Goal: Task Accomplishment & Management: Use online tool/utility

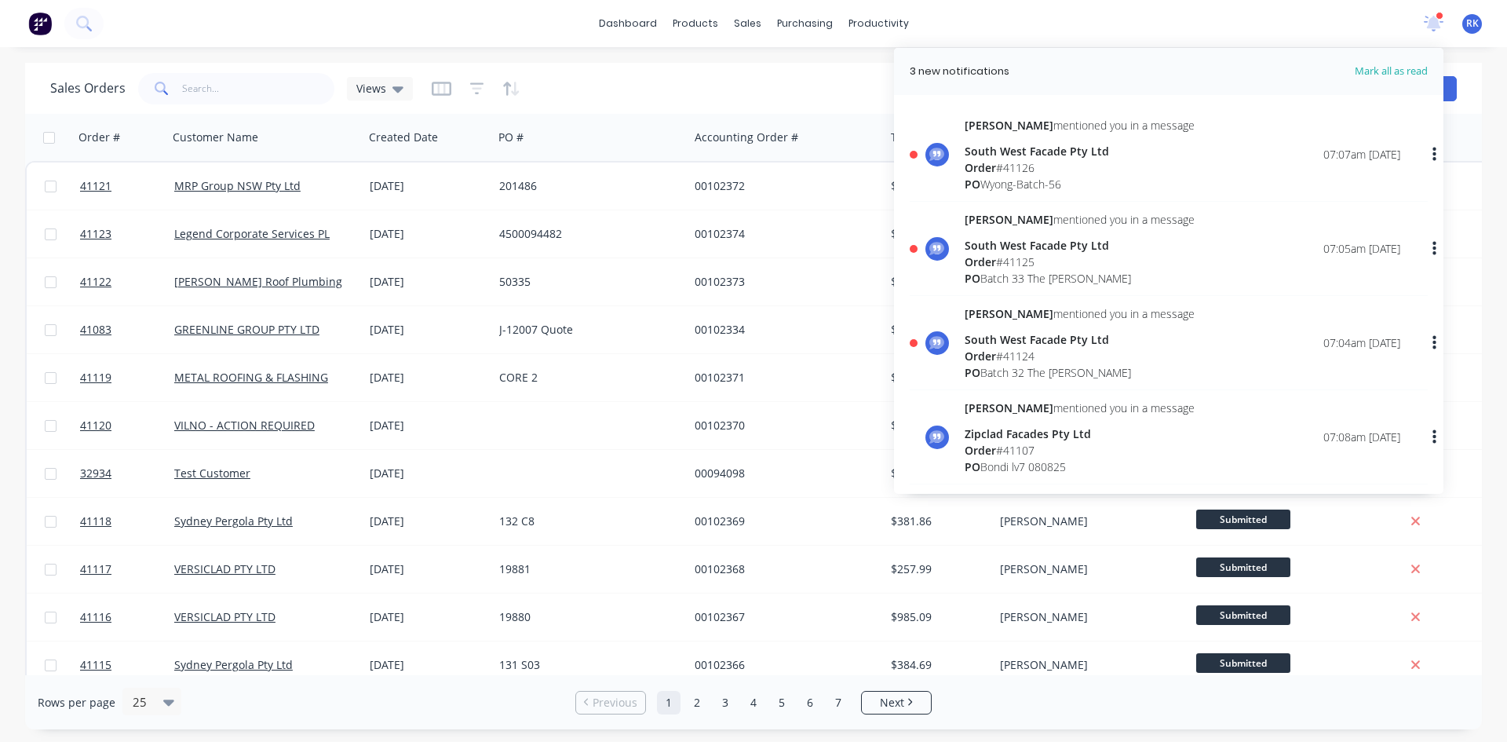
click at [1031, 359] on div "Order # 41124" at bounding box center [1079, 356] width 230 height 16
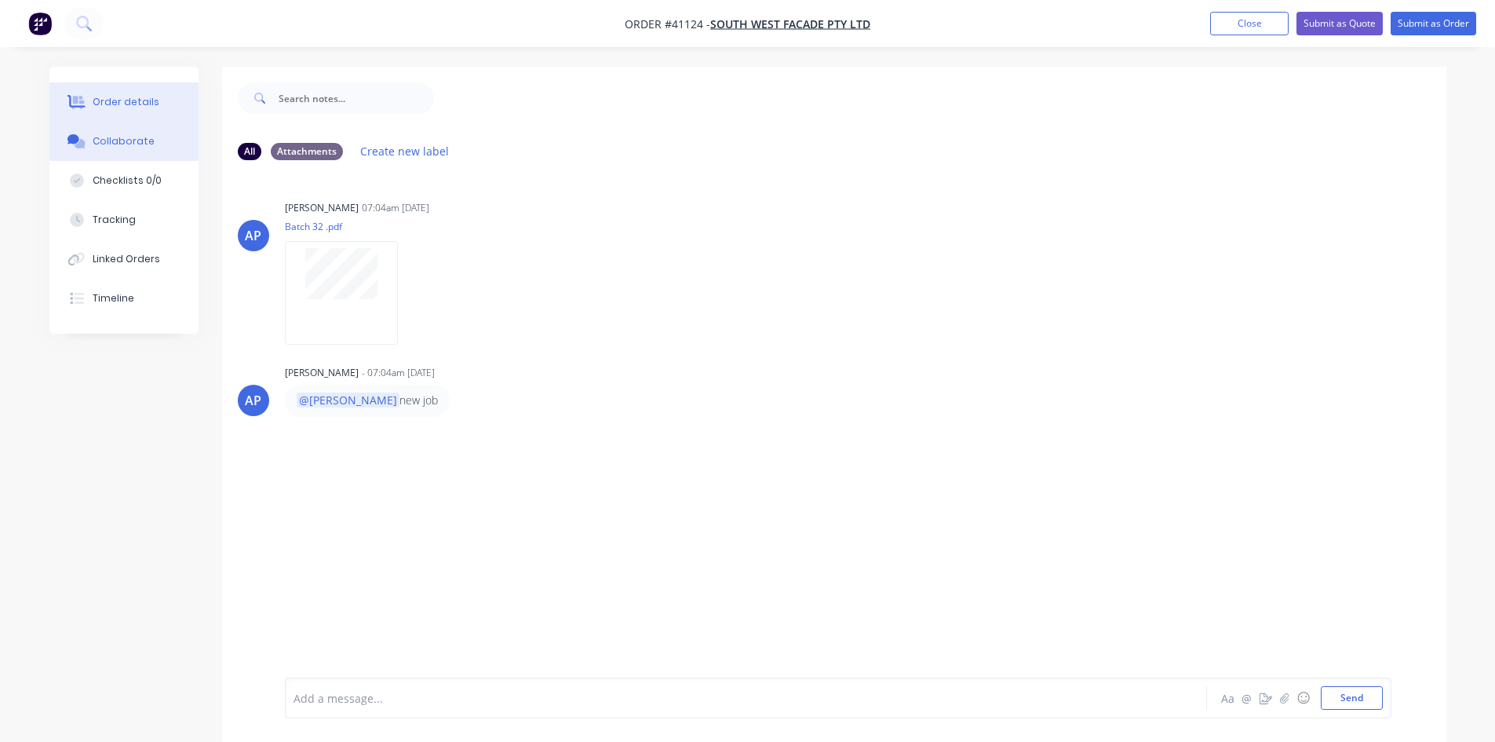
click at [131, 98] on div "Order details" at bounding box center [126, 102] width 67 height 14
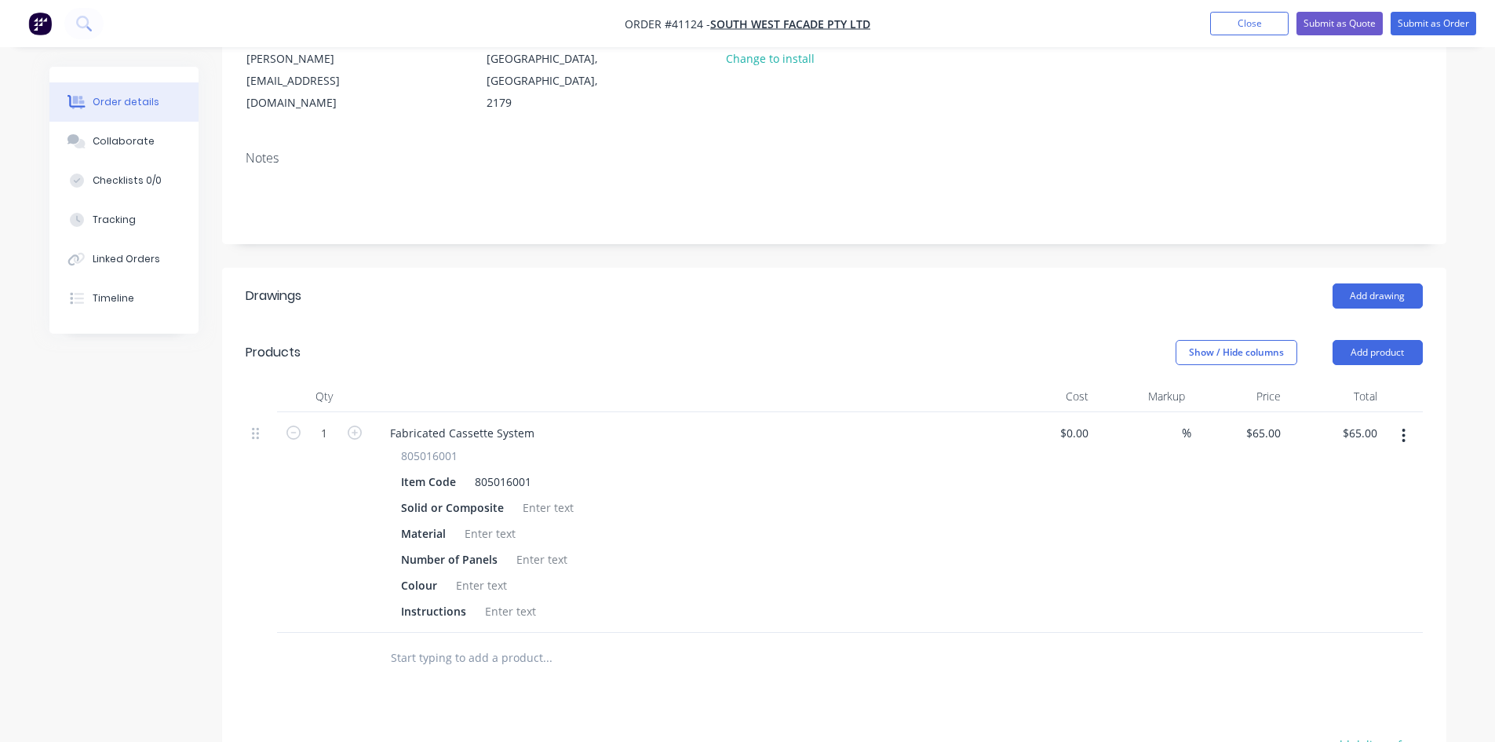
scroll to position [235, 0]
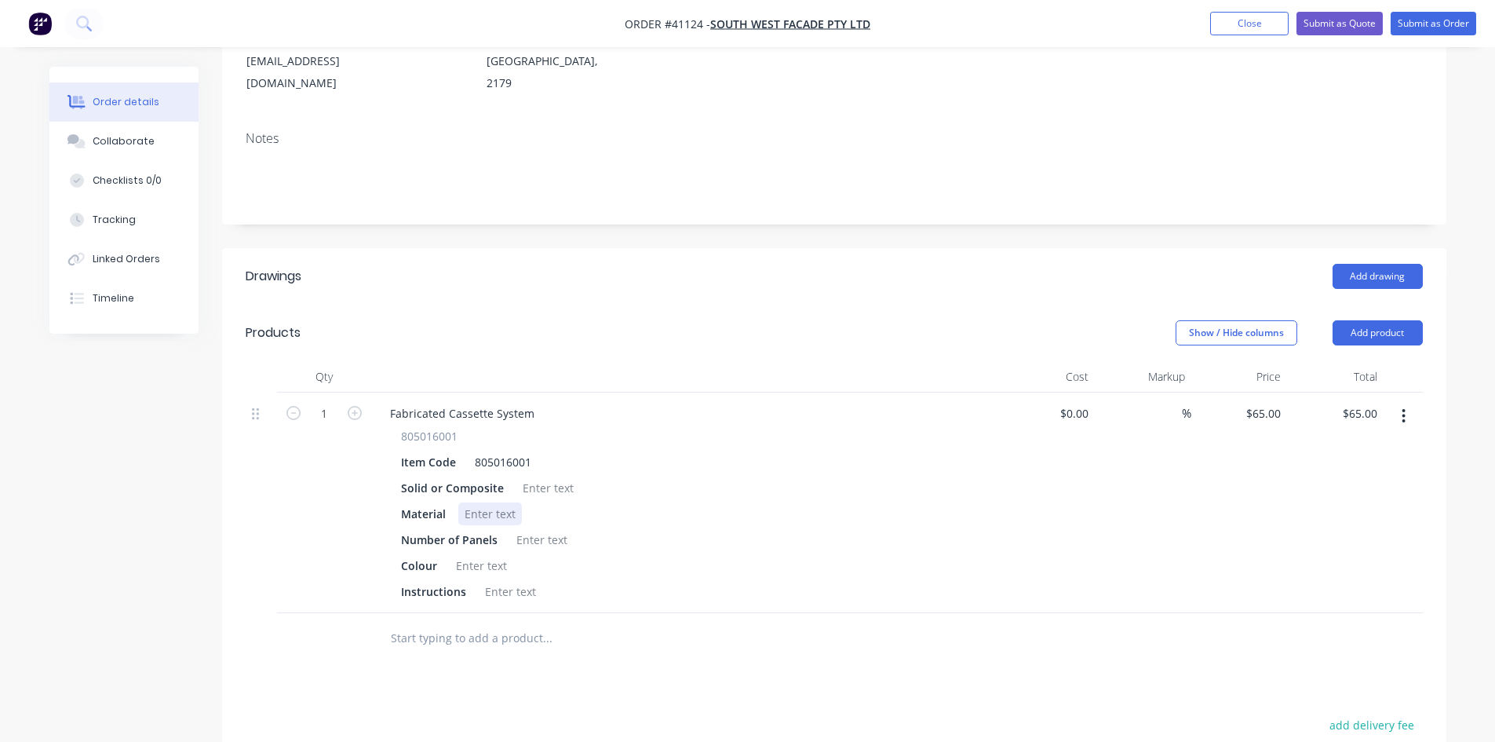
click at [495, 502] on div at bounding box center [490, 513] width 64 height 23
click at [552, 476] on div at bounding box center [548, 487] width 64 height 23
click at [519, 502] on div at bounding box center [490, 513] width 64 height 23
click at [527, 528] on div at bounding box center [542, 539] width 64 height 23
click at [468, 554] on div at bounding box center [482, 565] width 64 height 23
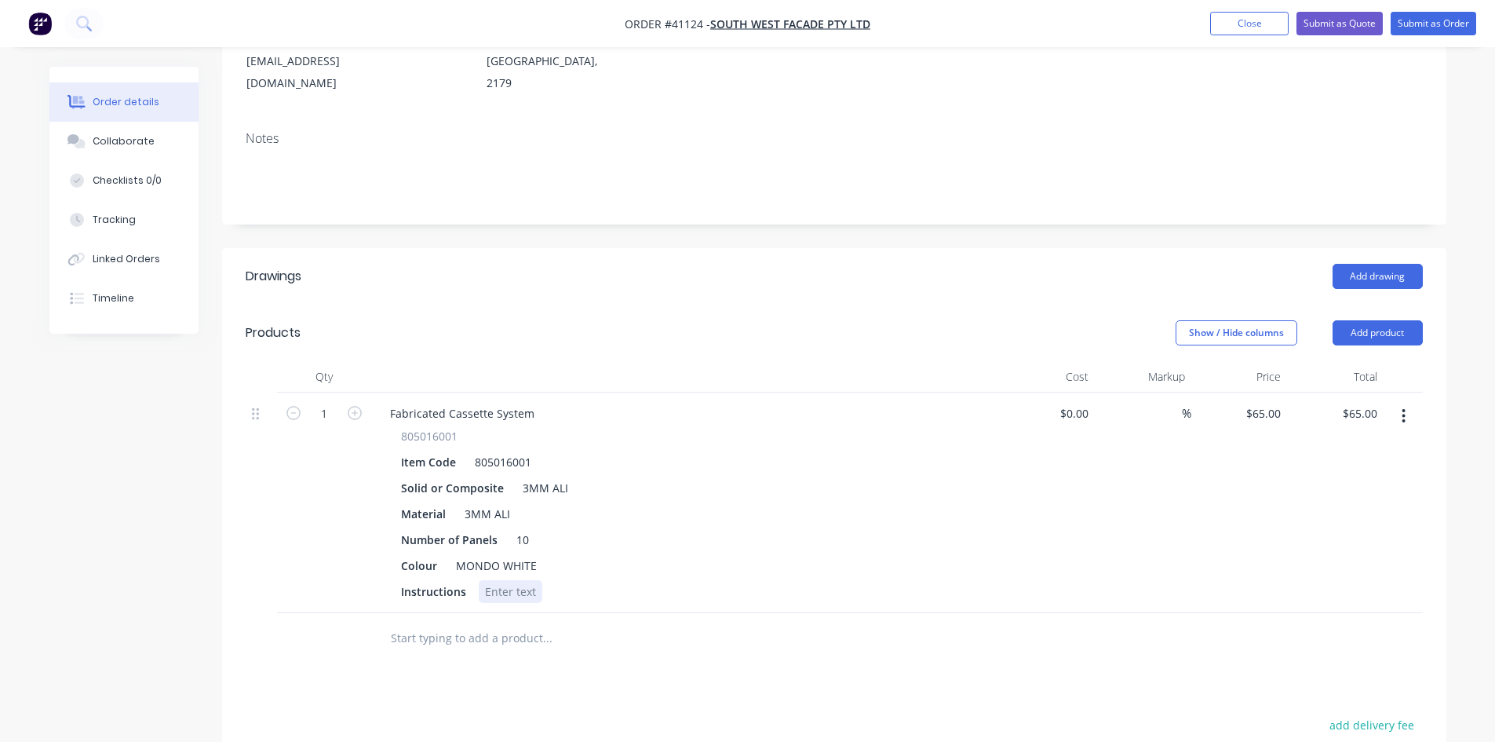
click at [505, 580] on div at bounding box center [511, 591] width 64 height 23
click at [790, 502] on div "Material 3MM ALI" at bounding box center [682, 513] width 574 height 23
click at [117, 139] on div "Collaborate" at bounding box center [124, 141] width 62 height 14
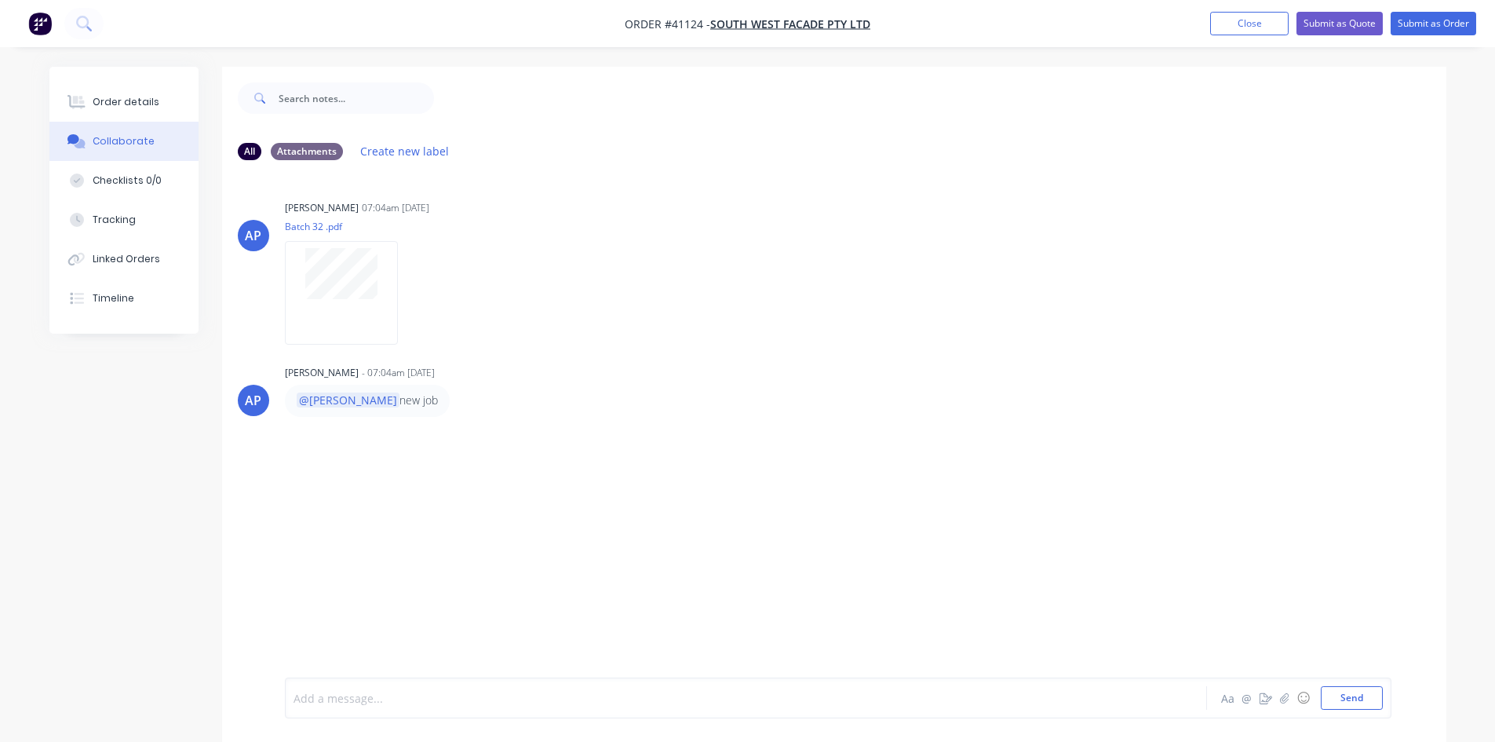
click at [417, 690] on div at bounding box center [702, 698] width 816 height 16
click at [1367, 699] on button "Send" at bounding box center [1352, 698] width 62 height 24
click at [1147, 431] on div "AP [PERSON_NAME] 07:04am [DATE] Batch 32 .pdf Labels Download AP [PERSON_NAME] …" at bounding box center [834, 425] width 1224 height 505
click at [1249, 29] on button "Close" at bounding box center [1249, 24] width 78 height 24
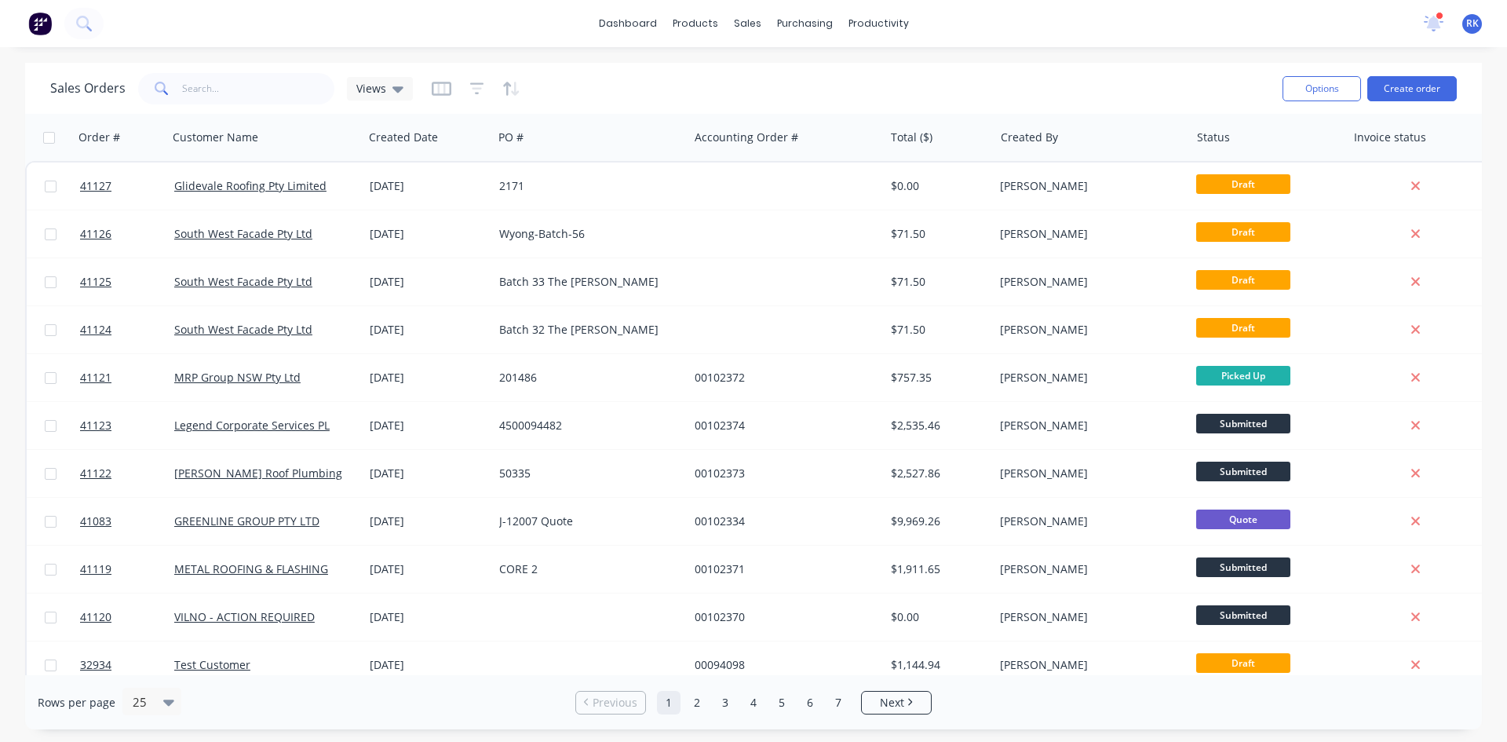
click at [1436, 16] on div at bounding box center [1439, 16] width 8 height 8
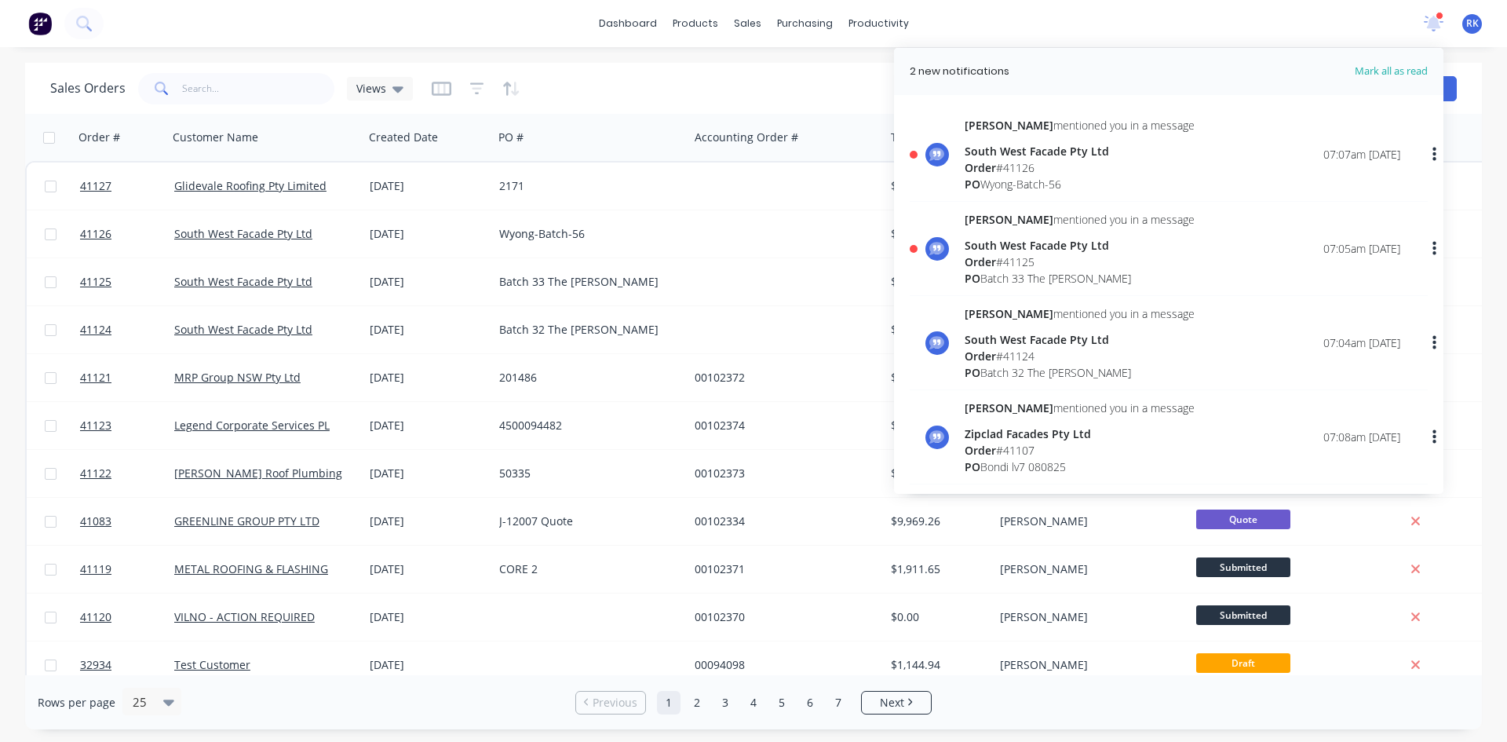
click at [1029, 275] on div "PO Batch 33 The [PERSON_NAME]" at bounding box center [1079, 278] width 230 height 16
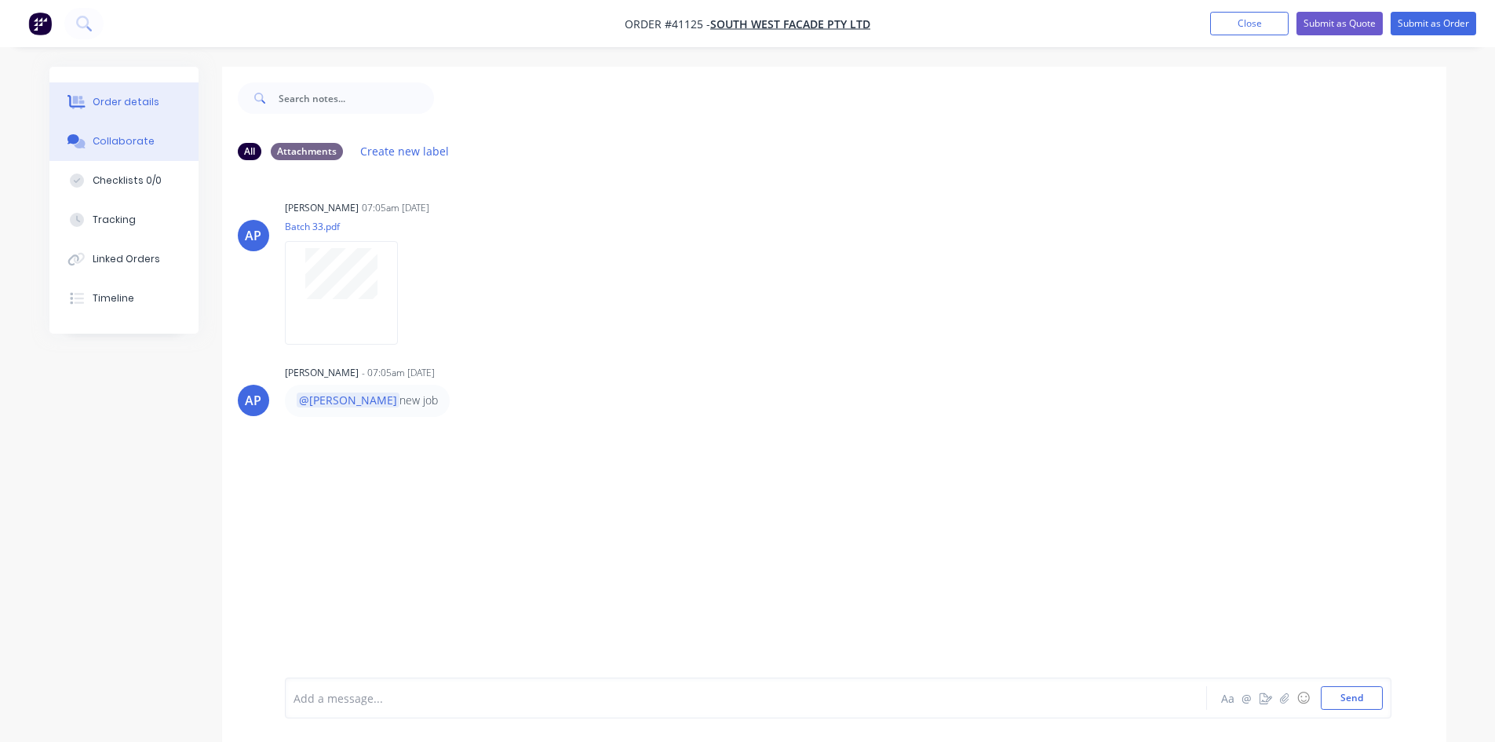
click at [130, 100] on div "Order details" at bounding box center [126, 102] width 67 height 14
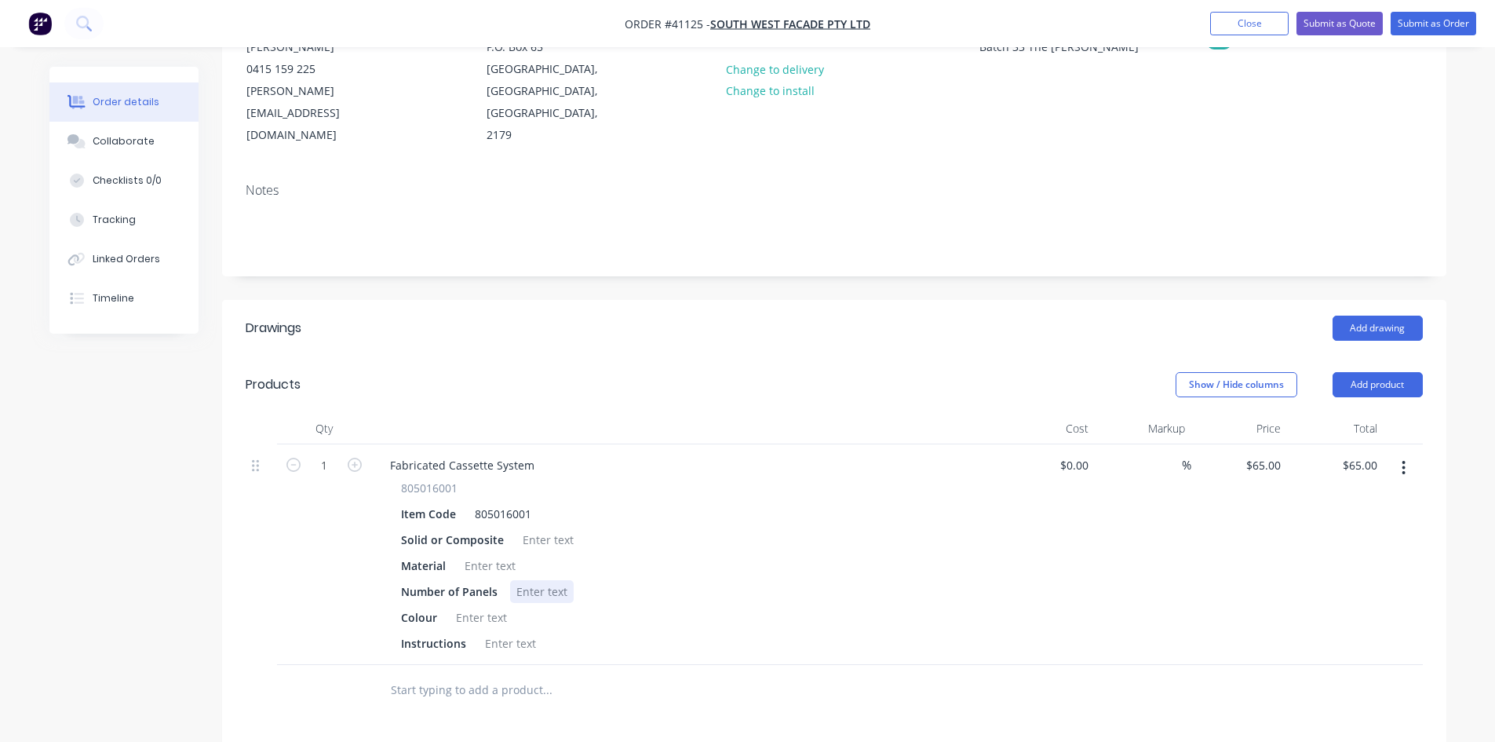
scroll to position [235, 0]
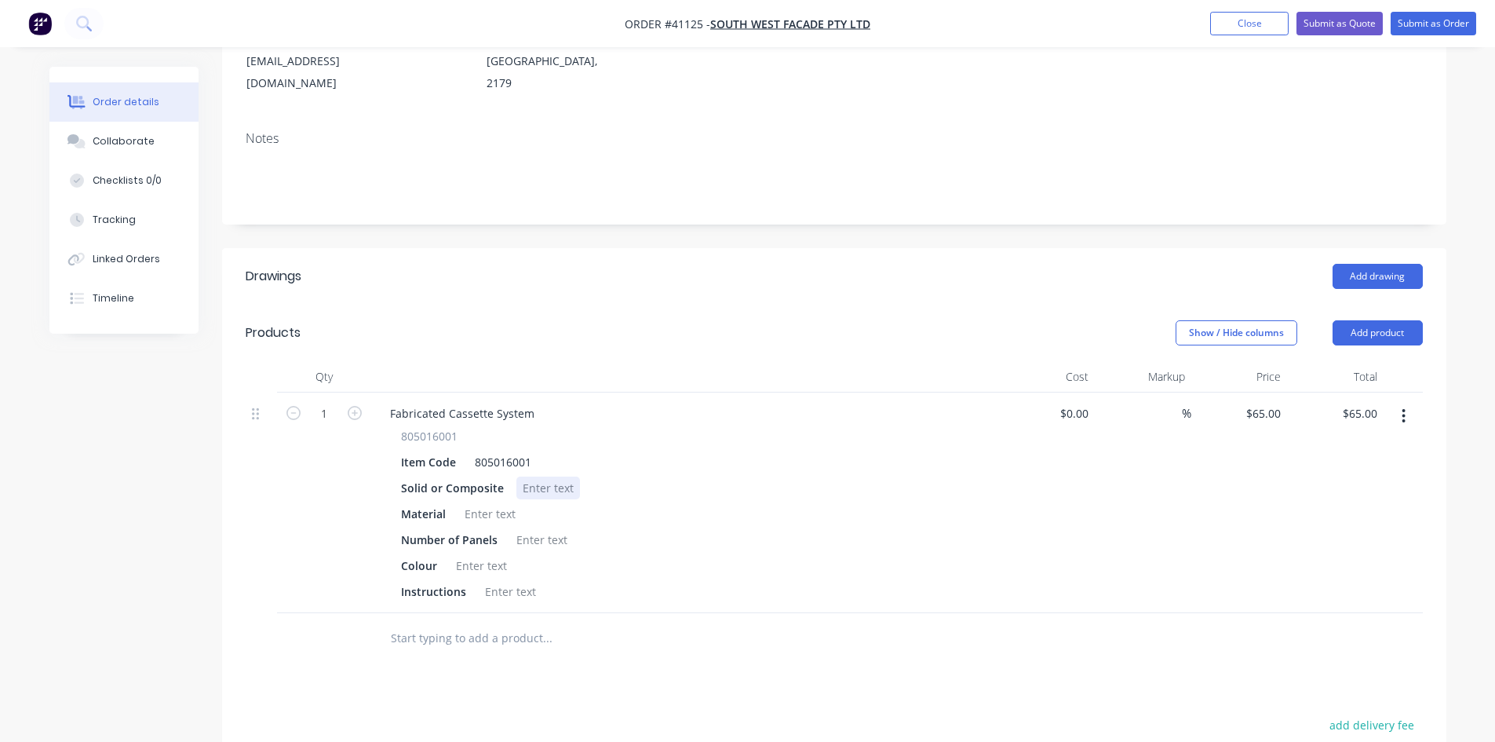
click at [541, 476] on div at bounding box center [548, 487] width 64 height 23
click at [495, 502] on div at bounding box center [490, 513] width 64 height 23
click at [539, 528] on div at bounding box center [542, 539] width 64 height 23
click at [471, 554] on div at bounding box center [482, 565] width 64 height 23
click at [493, 580] on div at bounding box center [511, 591] width 64 height 23
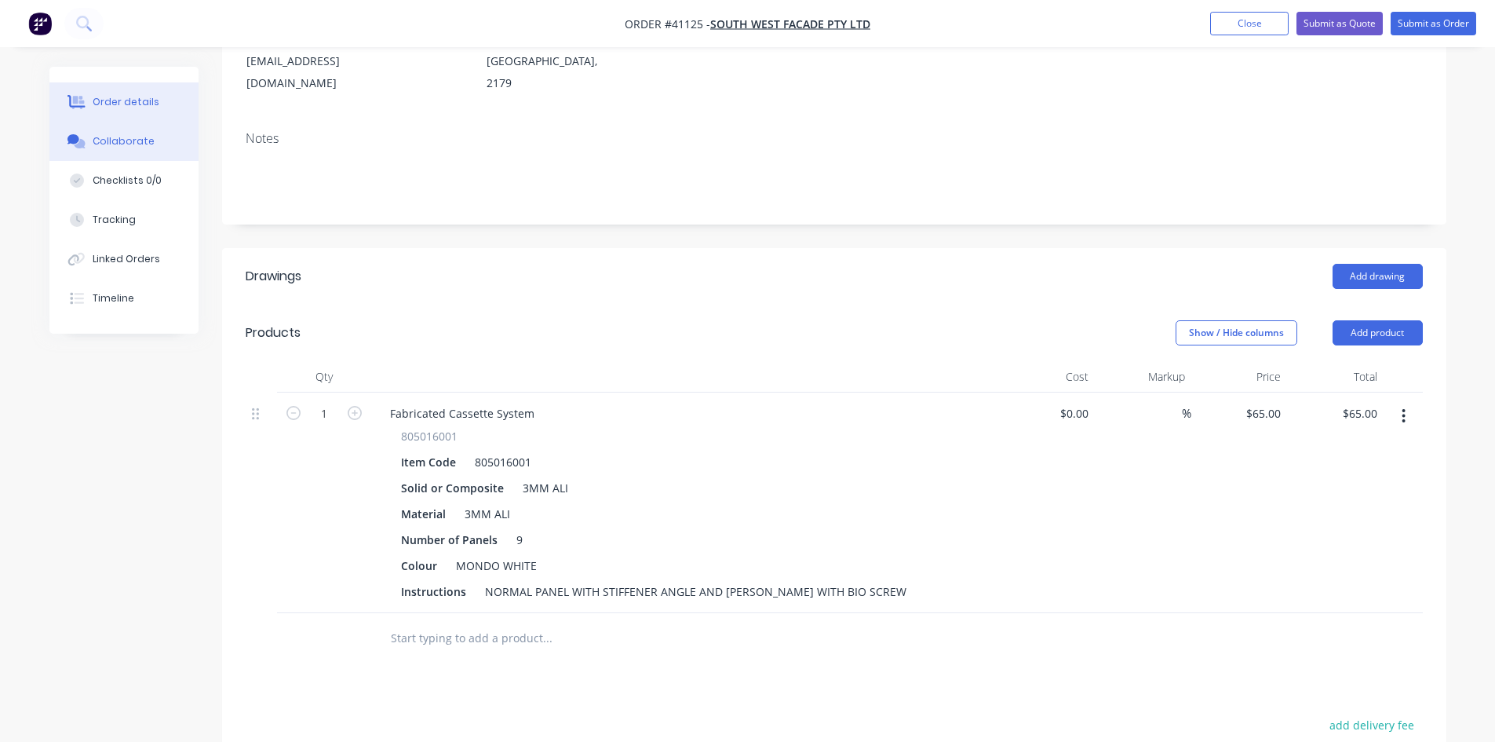
click at [137, 140] on div "Collaborate" at bounding box center [124, 141] width 62 height 14
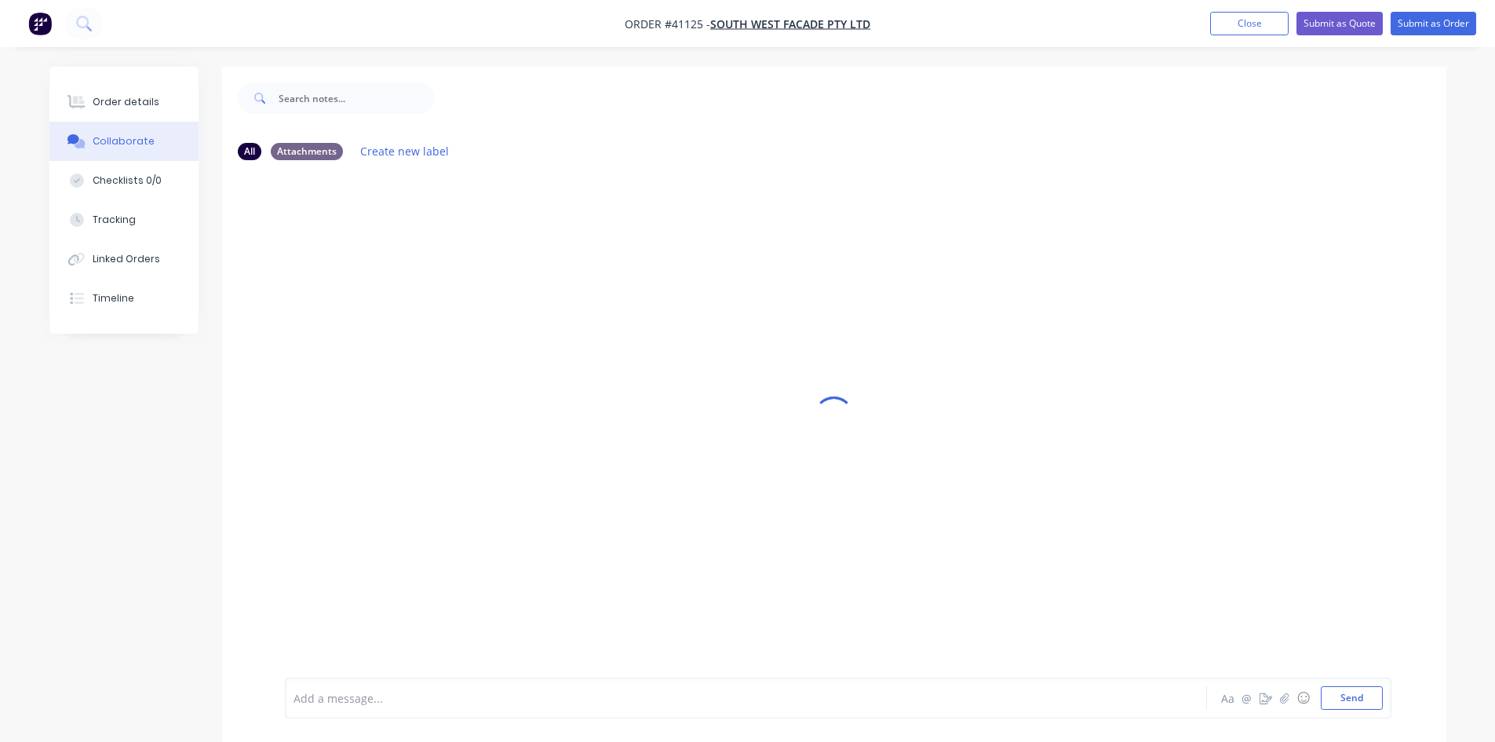
click at [416, 691] on div at bounding box center [702, 698] width 816 height 16
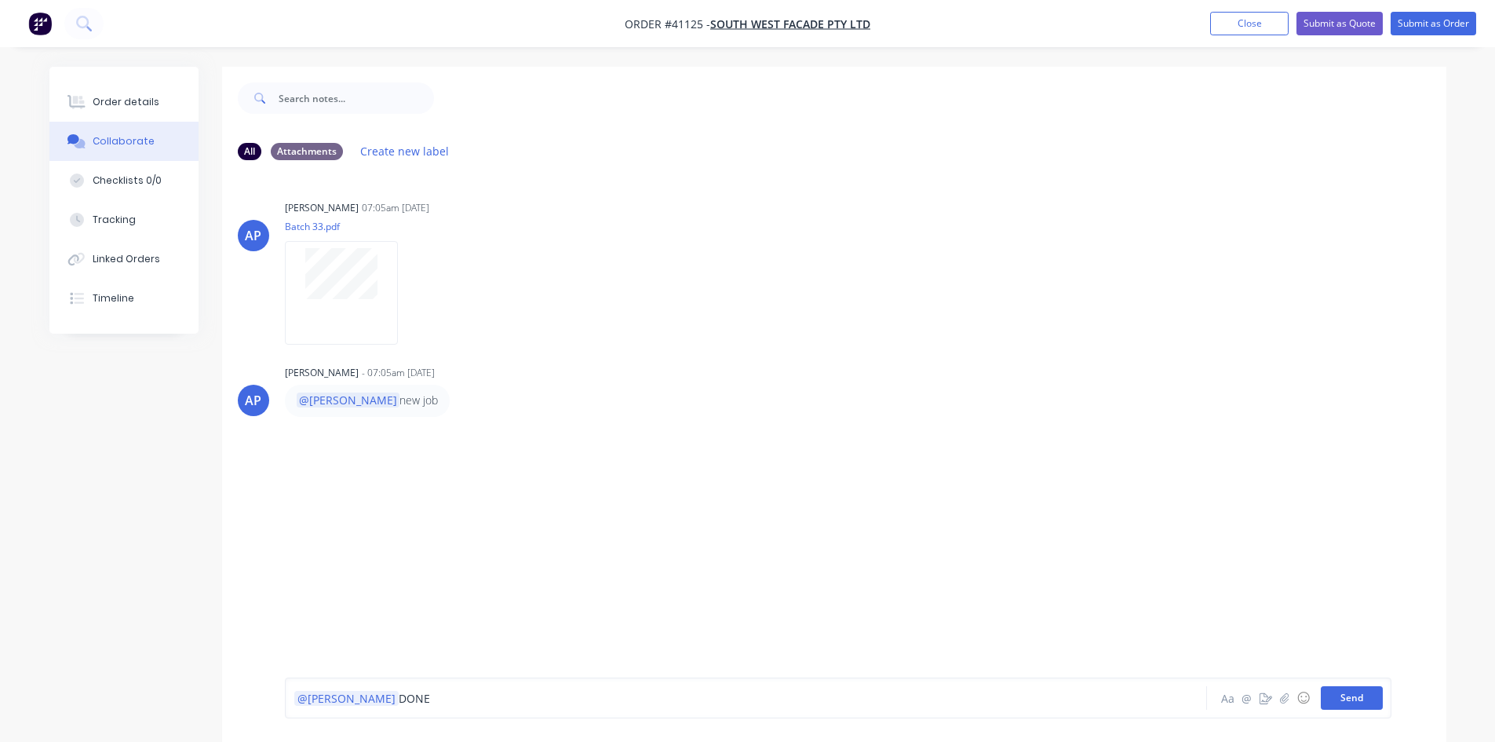
click at [1338, 691] on button "Send" at bounding box center [1352, 698] width 62 height 24
drag, startPoint x: 1142, startPoint y: 331, endPoint x: 1146, endPoint y: 309, distance: 22.5
click at [1142, 321] on div "AP [PERSON_NAME] 07:05am [DATE] Batch 33.pdf Labels Download" at bounding box center [834, 266] width 1224 height 141
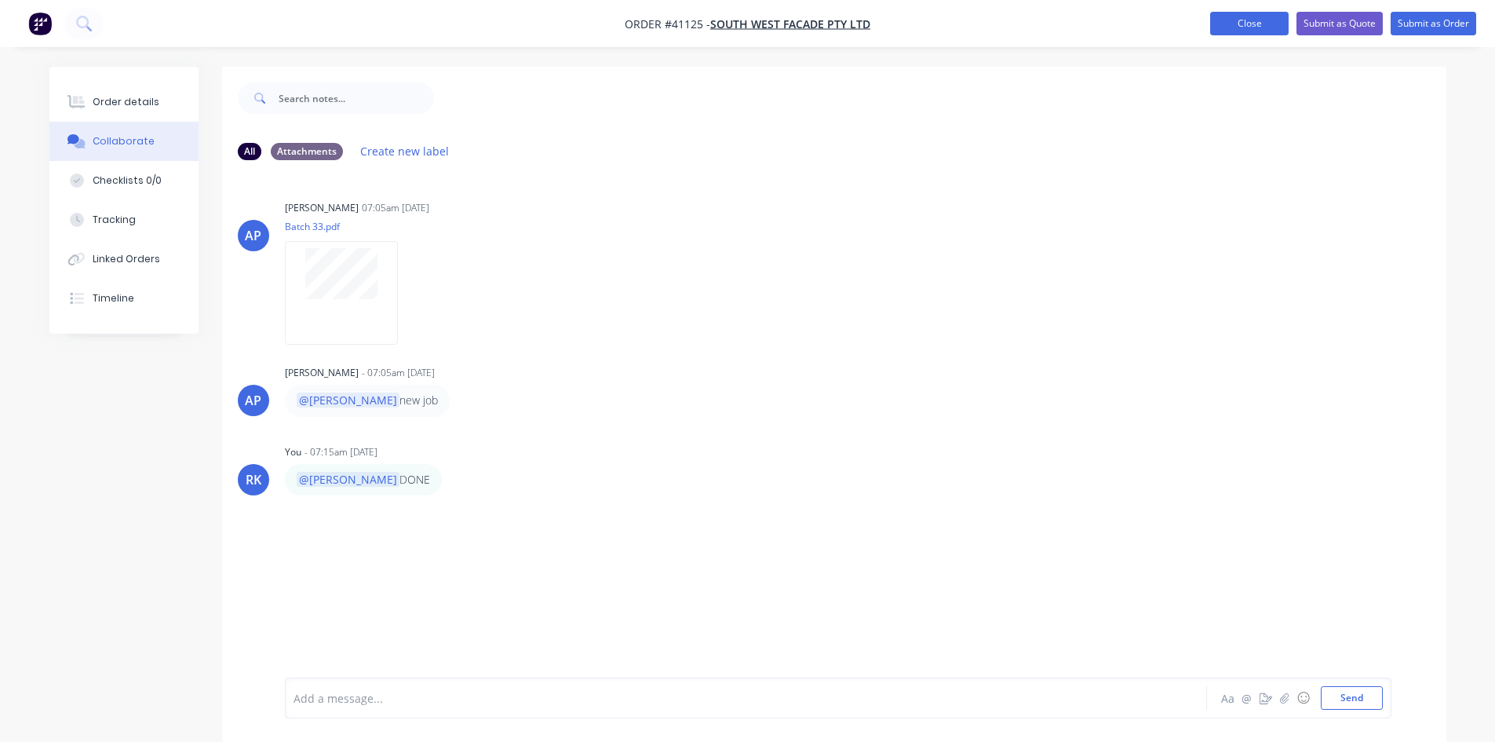
click at [1245, 16] on button "Close" at bounding box center [1249, 24] width 78 height 24
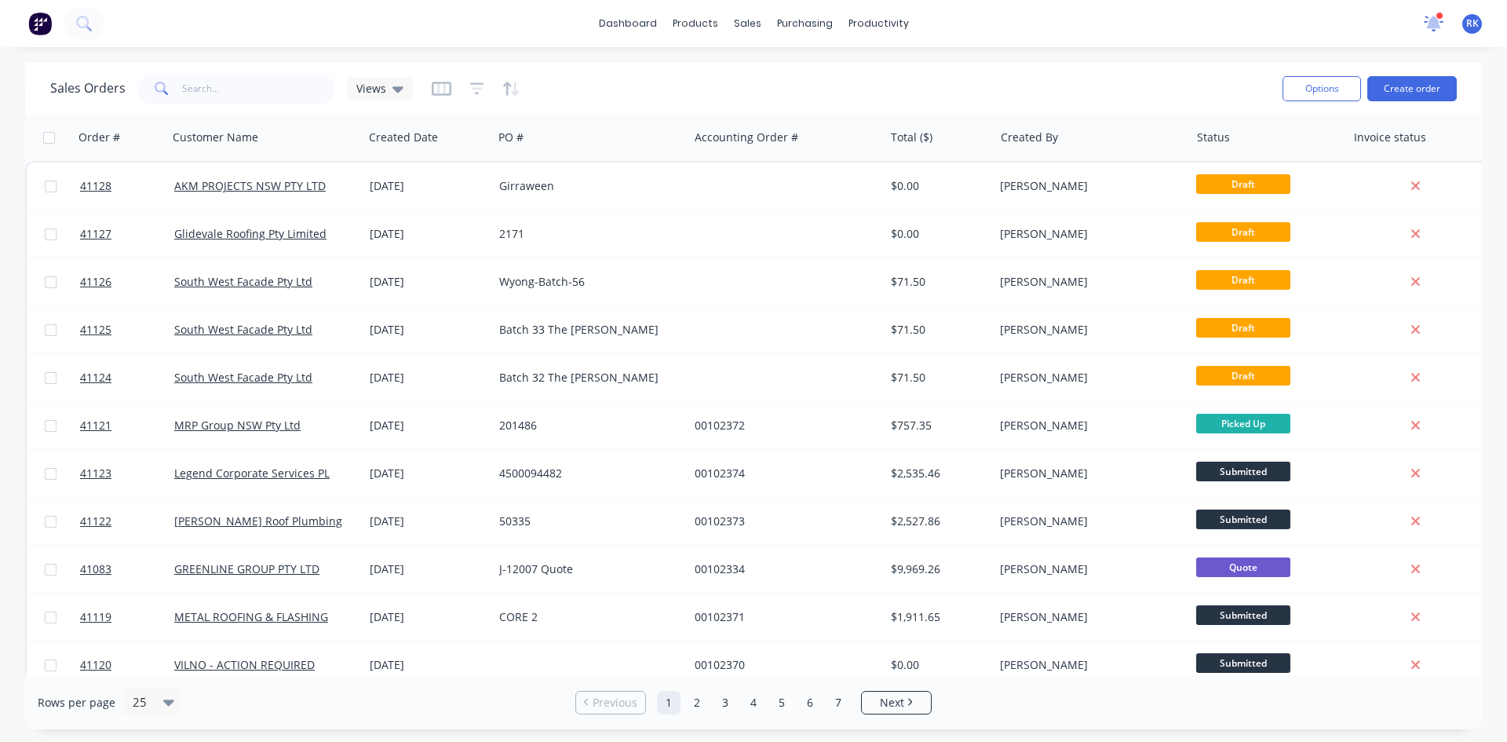
click at [1432, 16] on icon at bounding box center [1433, 23] width 20 height 16
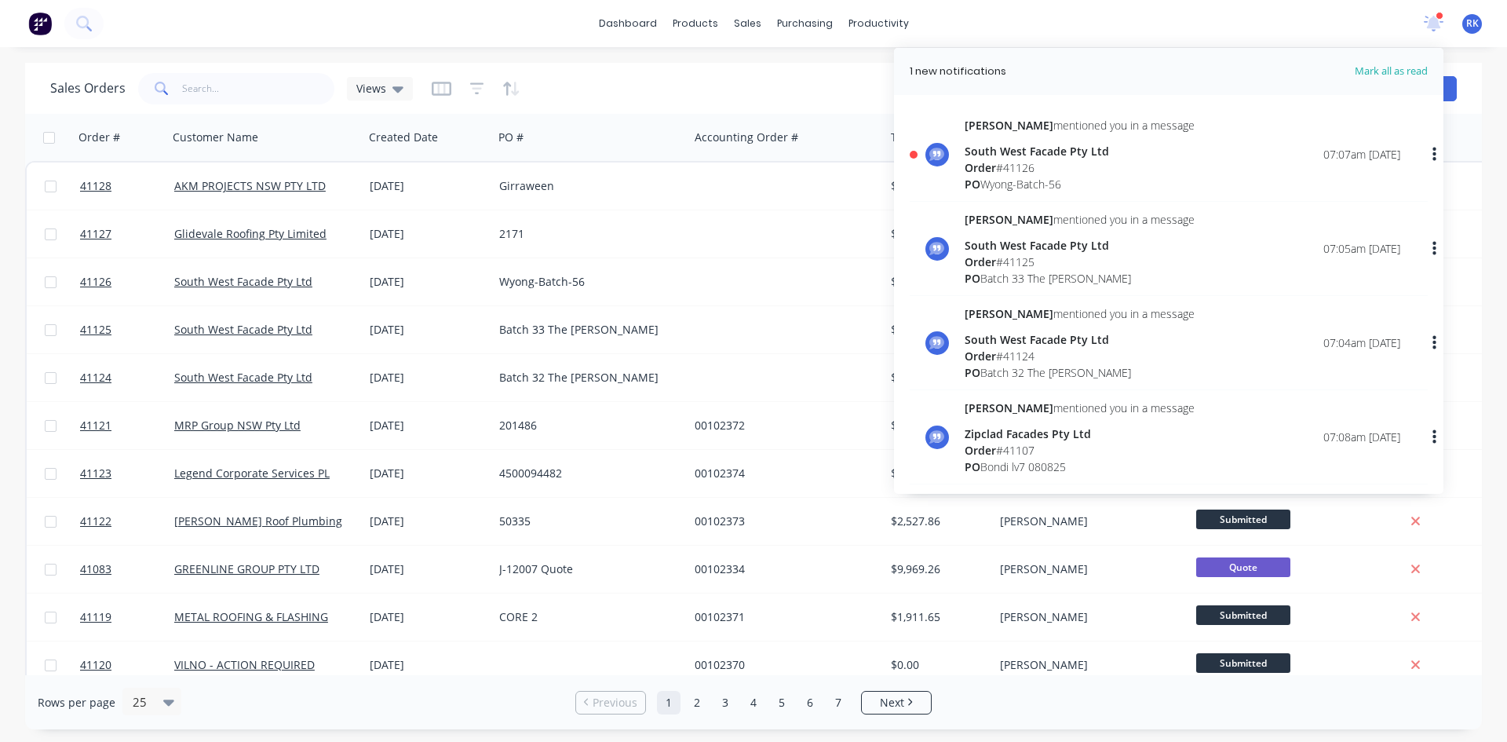
click at [1037, 173] on div "Order # 41126" at bounding box center [1079, 167] width 230 height 16
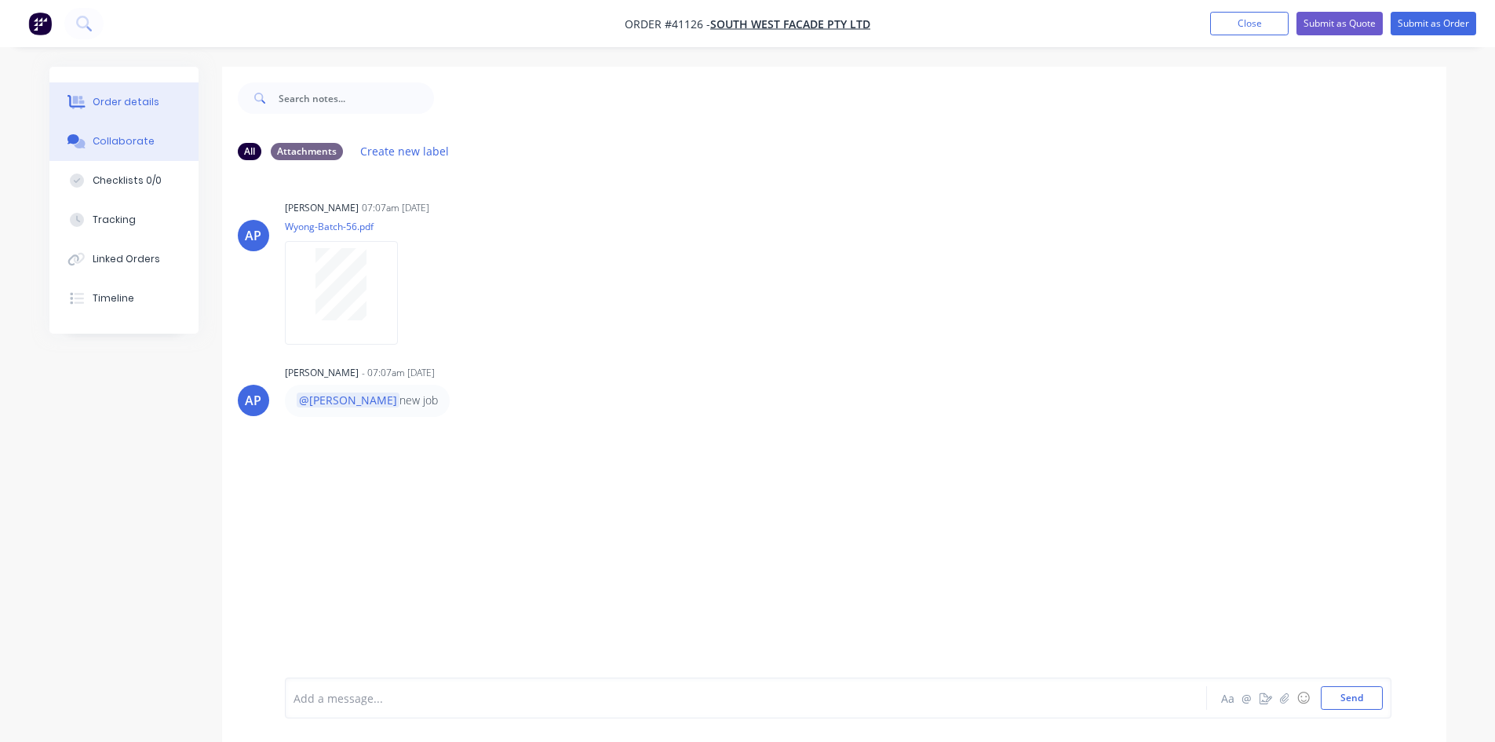
click at [130, 102] on div "Order details" at bounding box center [126, 102] width 67 height 14
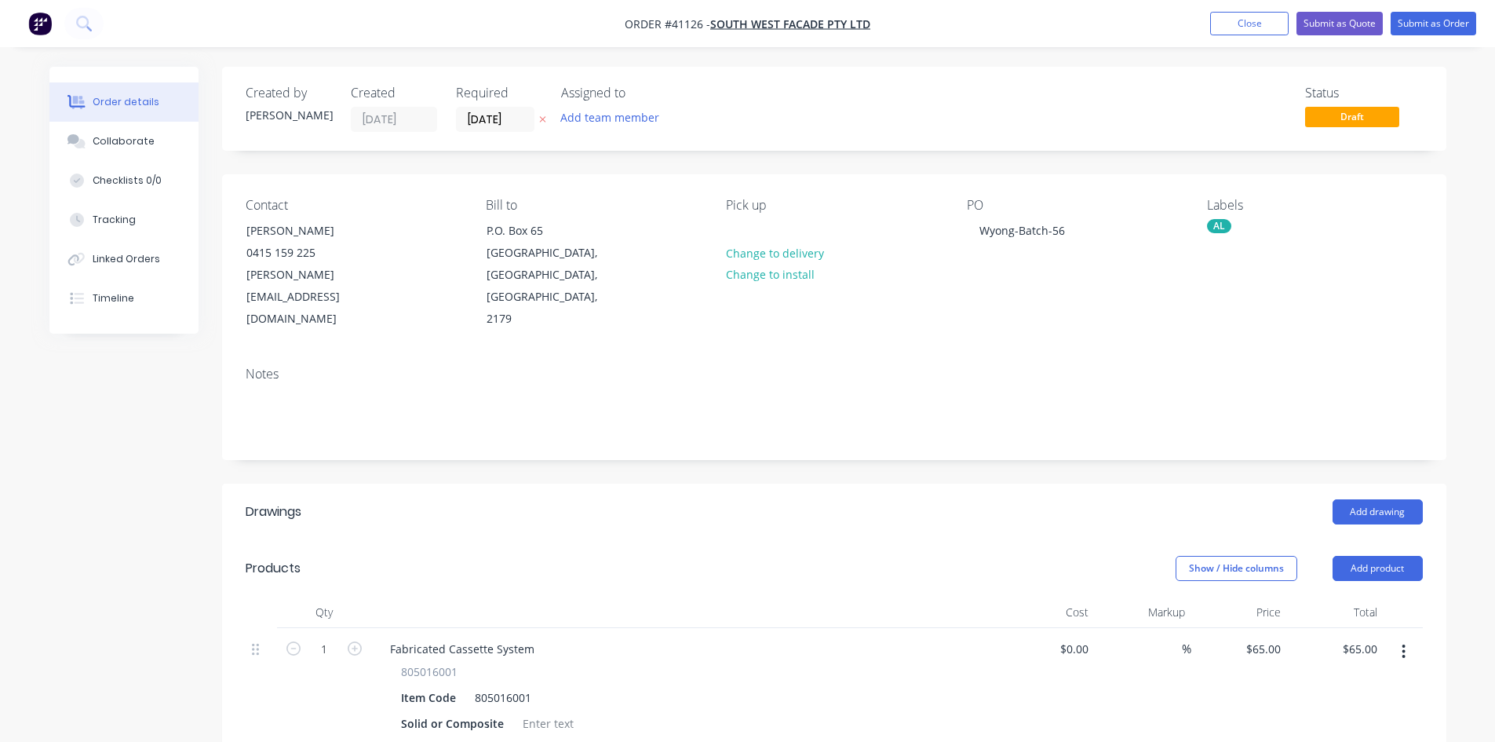
scroll to position [157, 0]
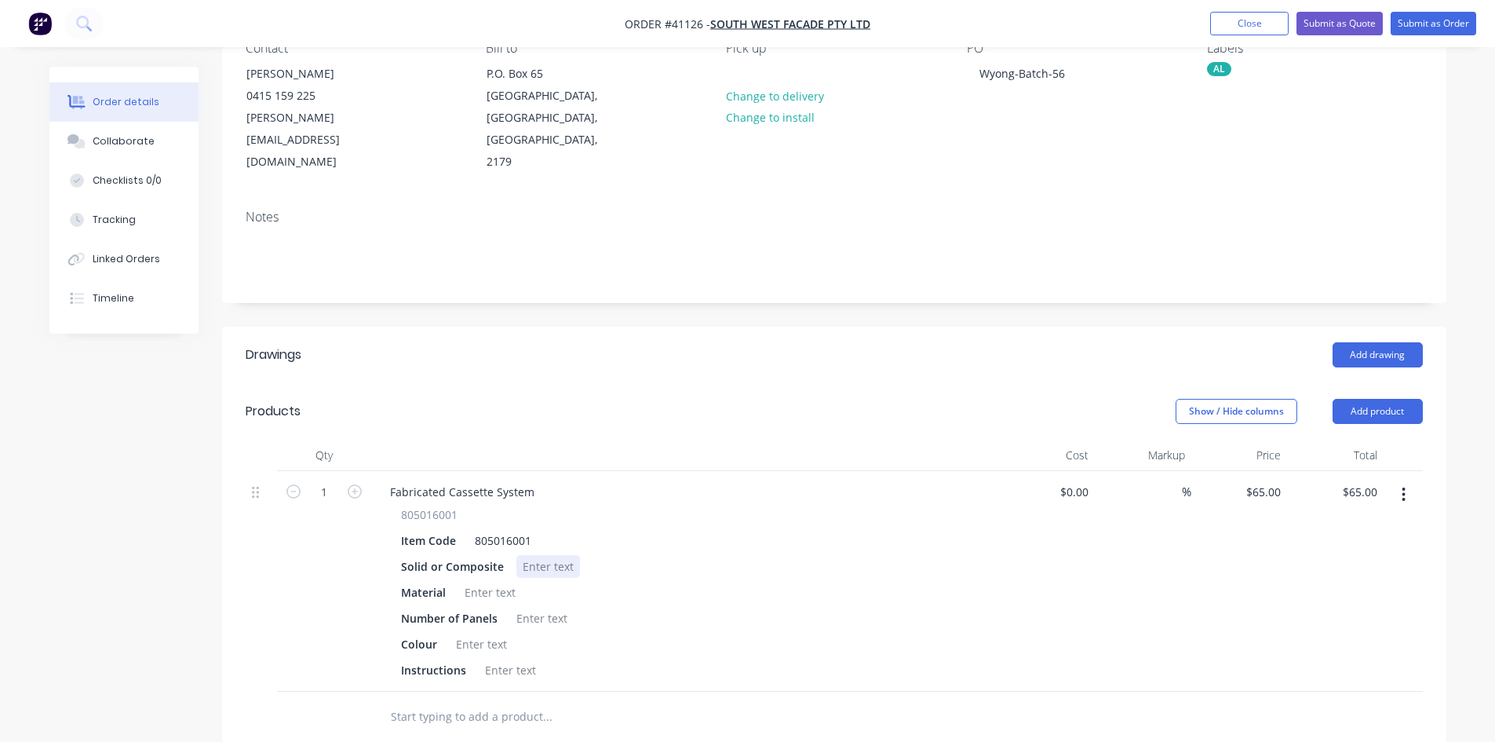
drag, startPoint x: 534, startPoint y: 520, endPoint x: 557, endPoint y: 544, distance: 32.7
click at [534, 555] on div at bounding box center [548, 566] width 64 height 23
click at [476, 581] on div at bounding box center [490, 592] width 64 height 23
click at [542, 607] on div at bounding box center [542, 618] width 64 height 23
click at [473, 632] on div at bounding box center [482, 643] width 64 height 23
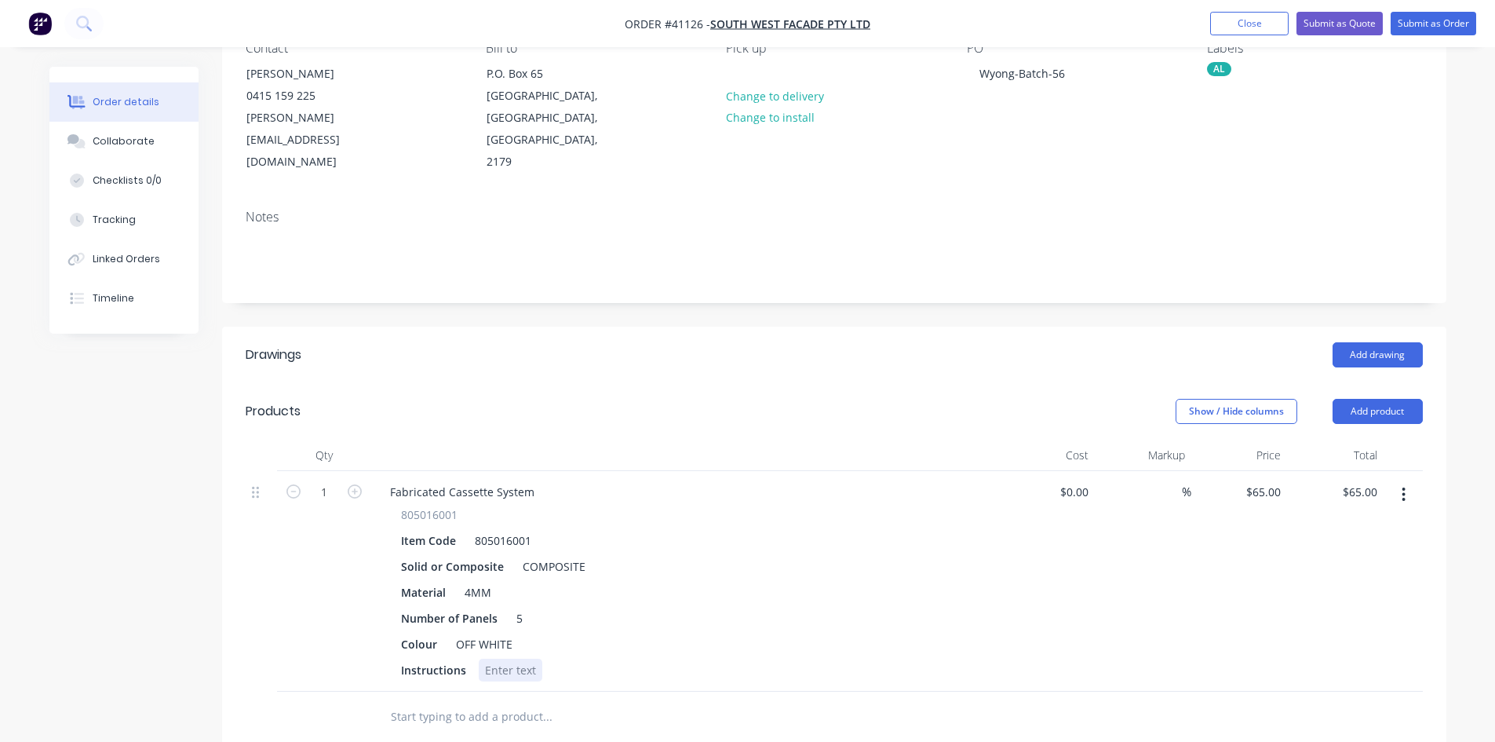
click at [497, 658] on div at bounding box center [511, 669] width 64 height 23
click at [837, 581] on div "Material 4MM" at bounding box center [682, 592] width 574 height 23
click at [130, 137] on div "Collaborate" at bounding box center [124, 141] width 62 height 14
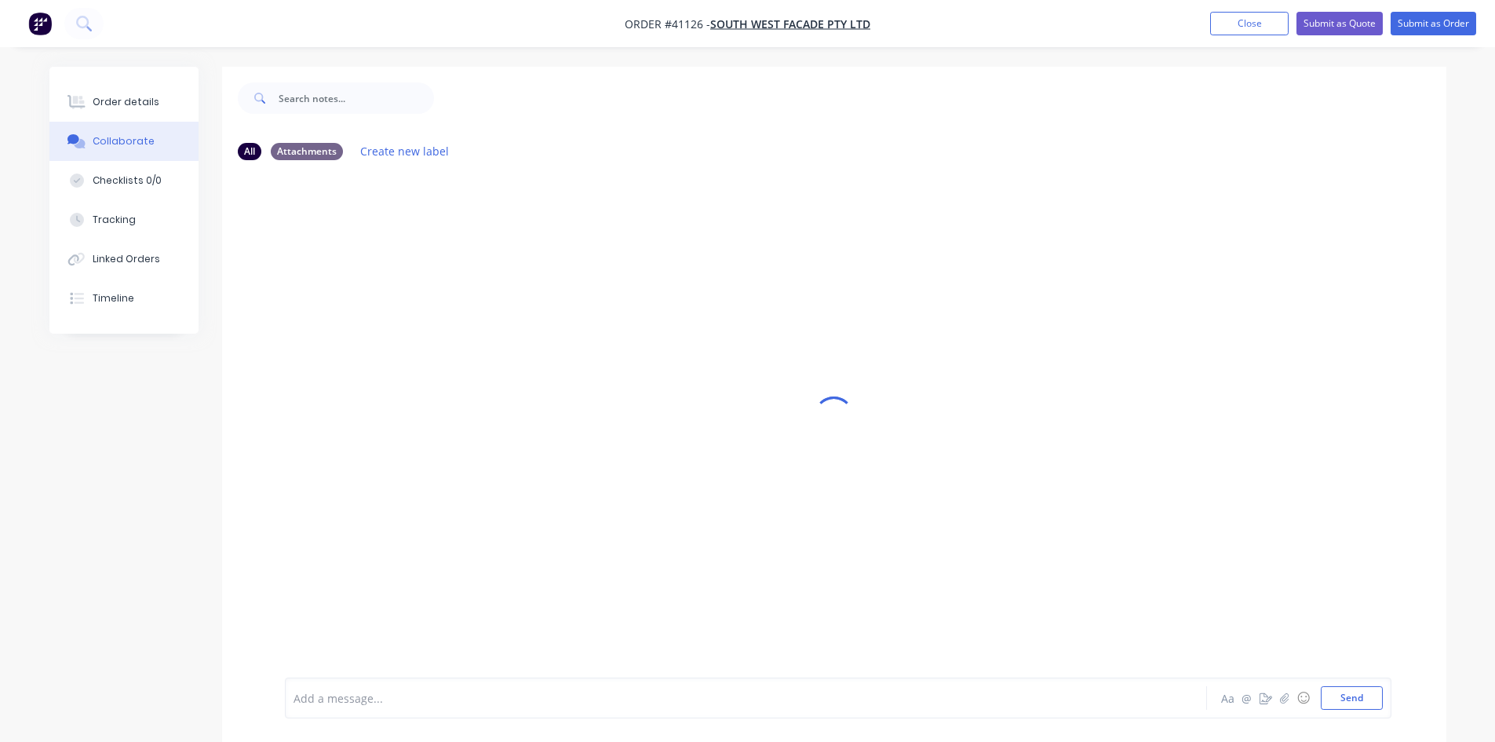
click at [384, 695] on div at bounding box center [702, 698] width 816 height 16
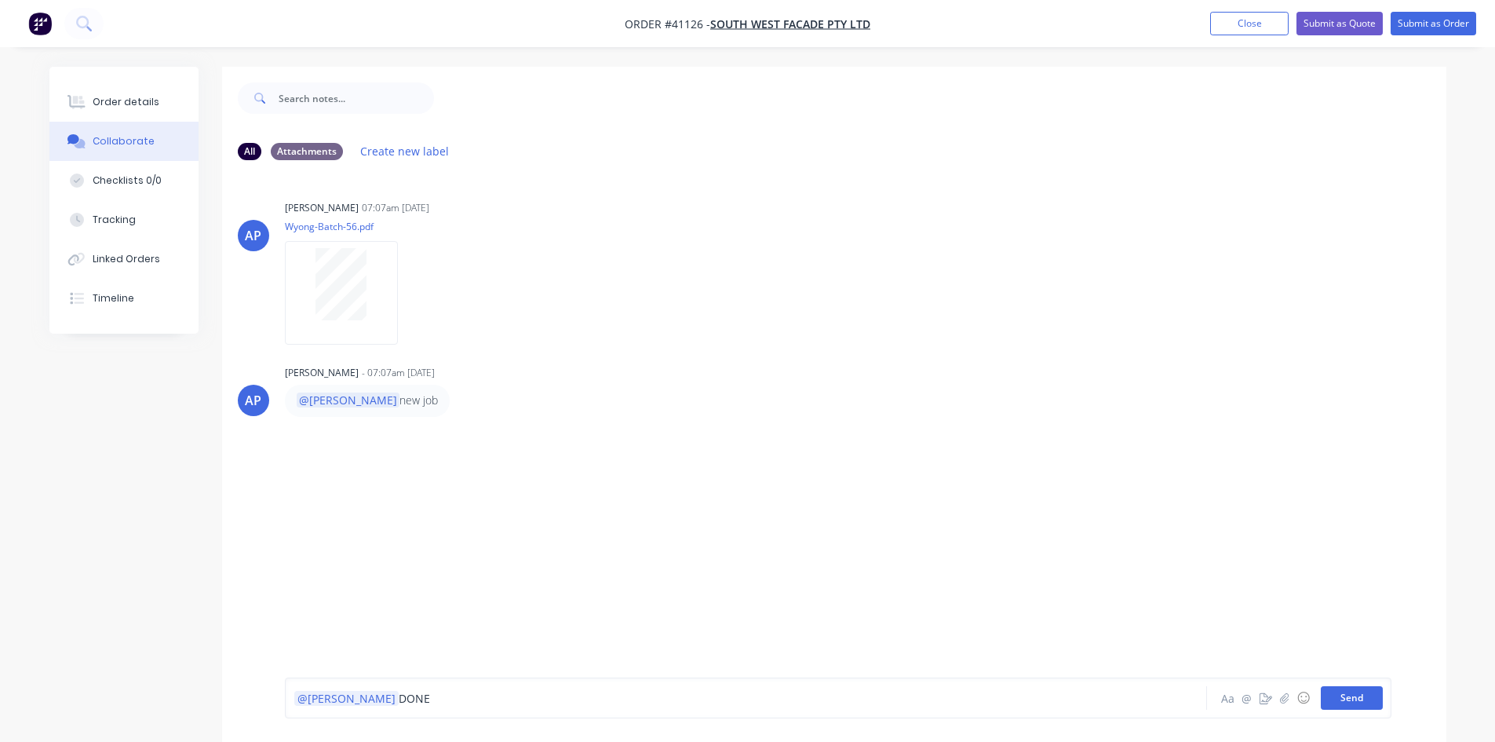
click at [1357, 691] on button "Send" at bounding box center [1352, 698] width 62 height 24
click at [1223, 443] on div "RK You - 07:17am [DATE] @[PERSON_NAME] DONE Labels Edit Delete" at bounding box center [834, 467] width 1224 height 55
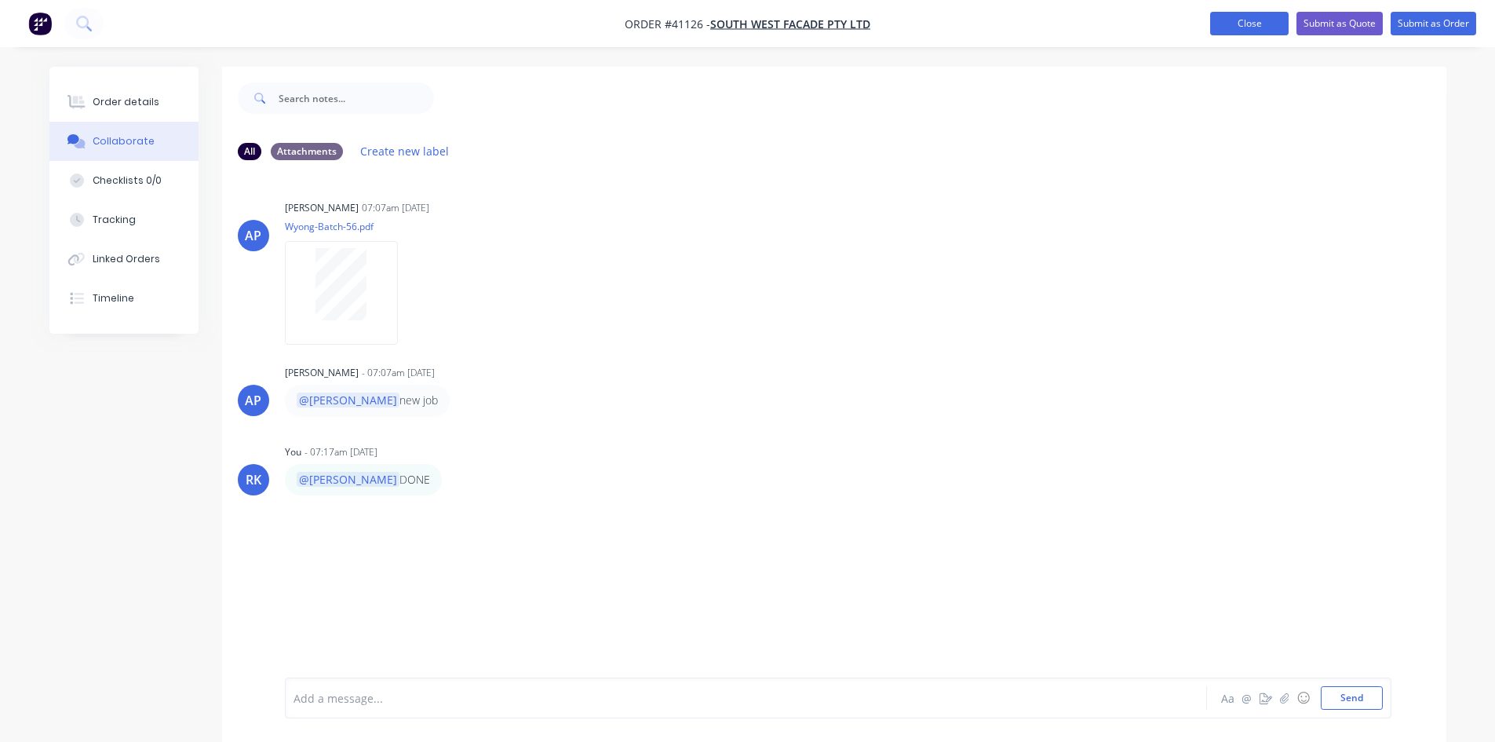
click at [1266, 21] on button "Close" at bounding box center [1249, 24] width 78 height 24
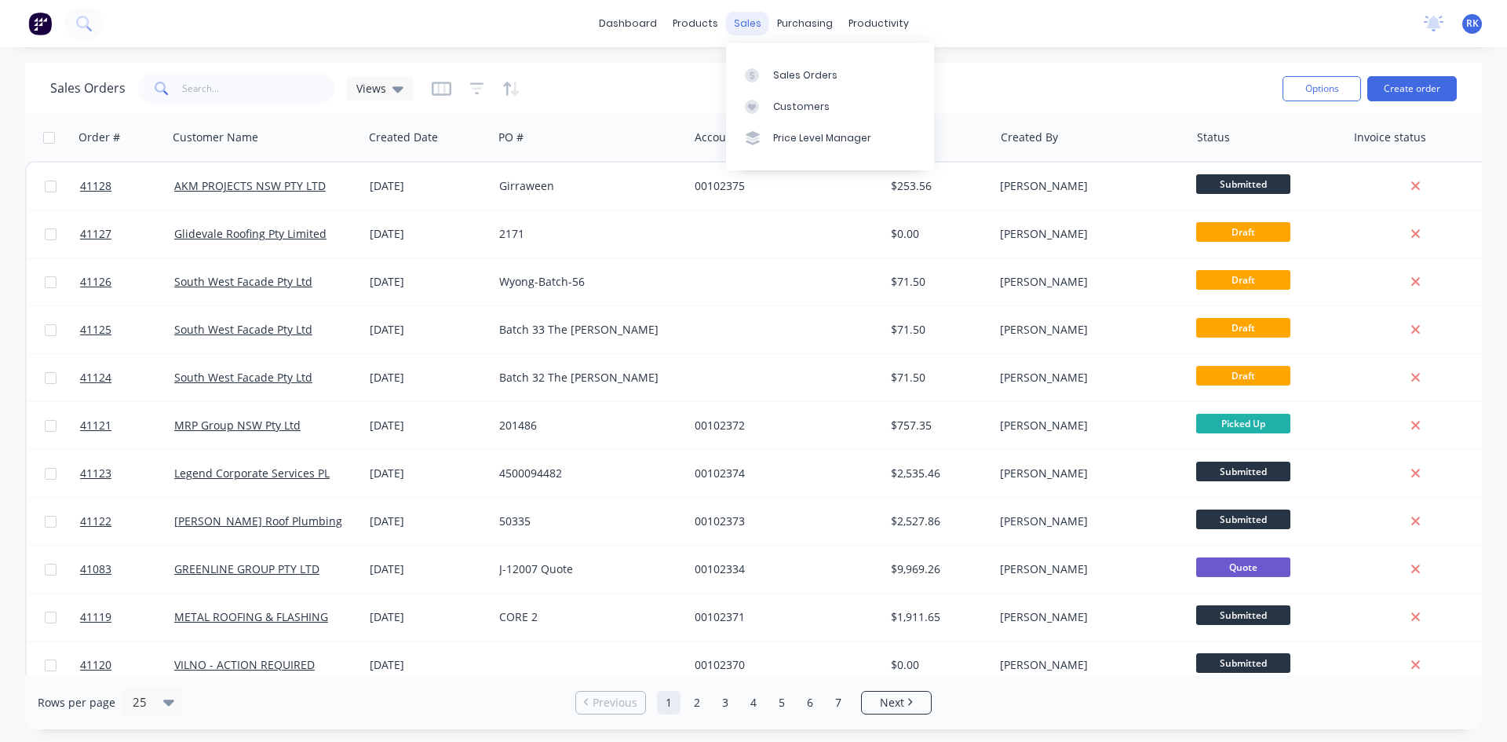
click at [742, 20] on div "sales" at bounding box center [747, 24] width 43 height 24
click at [790, 74] on div "Sales Orders" at bounding box center [805, 75] width 64 height 14
click at [634, 22] on link "dashboard" at bounding box center [628, 24] width 74 height 24
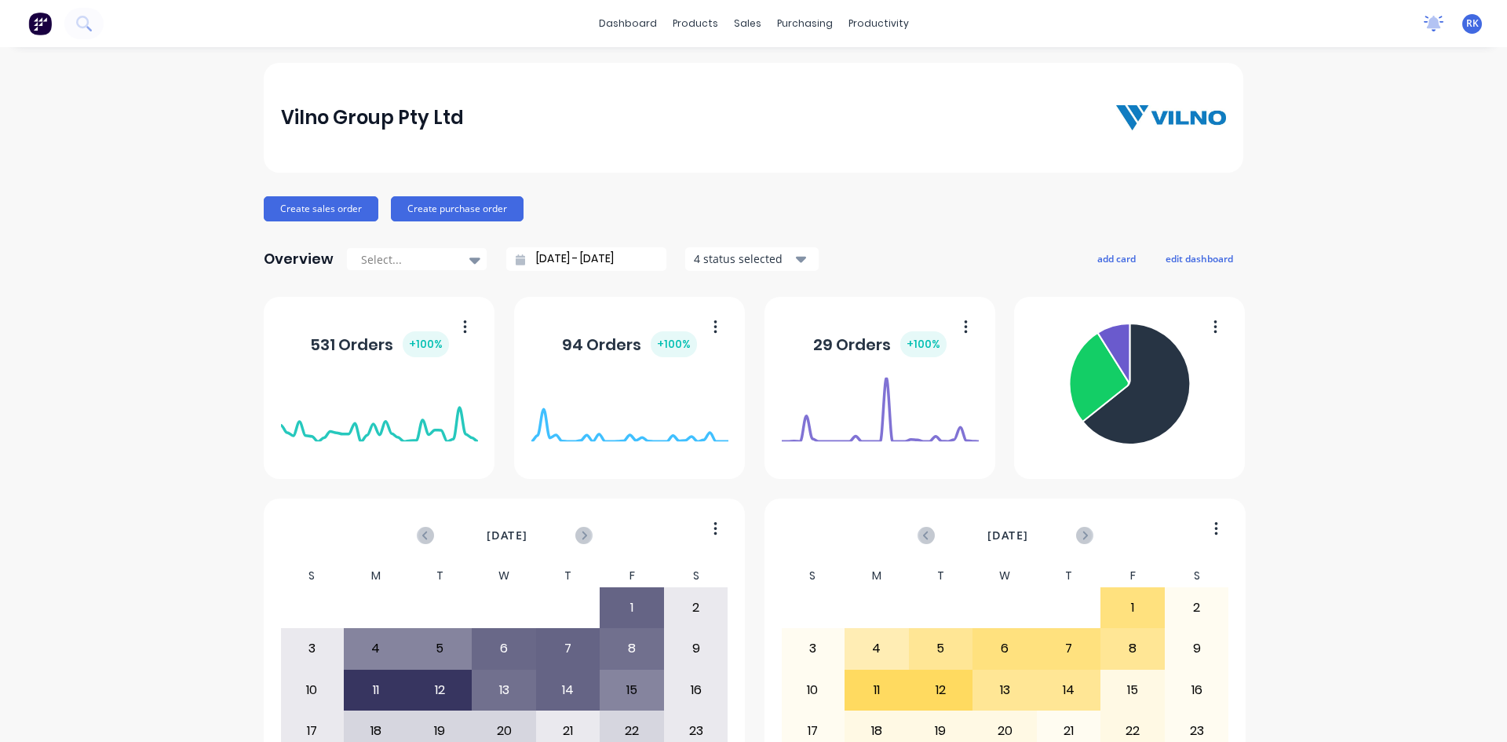
click at [1427, 22] on icon at bounding box center [1434, 22] width 14 height 13
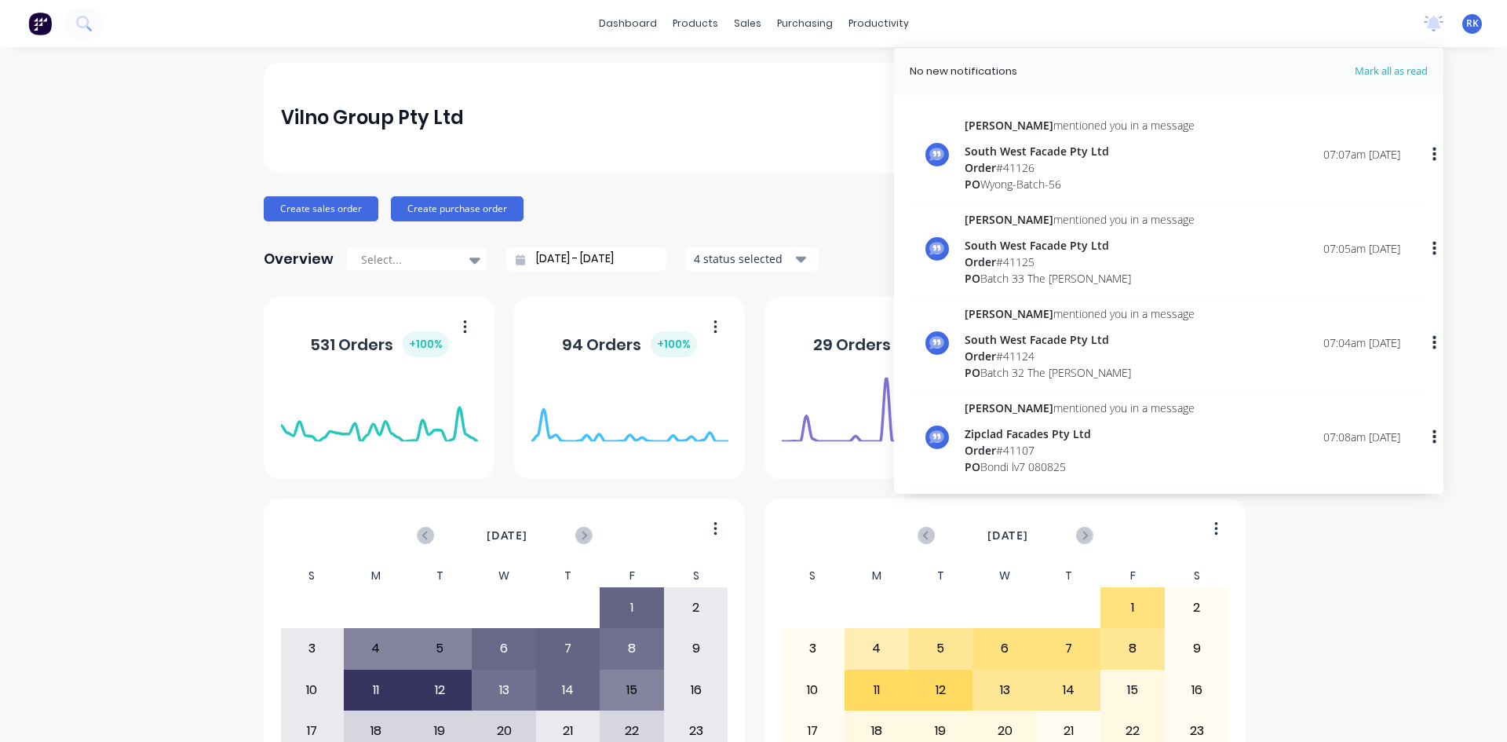
click at [996, 180] on div "PO Wyong-Batch-56" at bounding box center [1079, 184] width 230 height 16
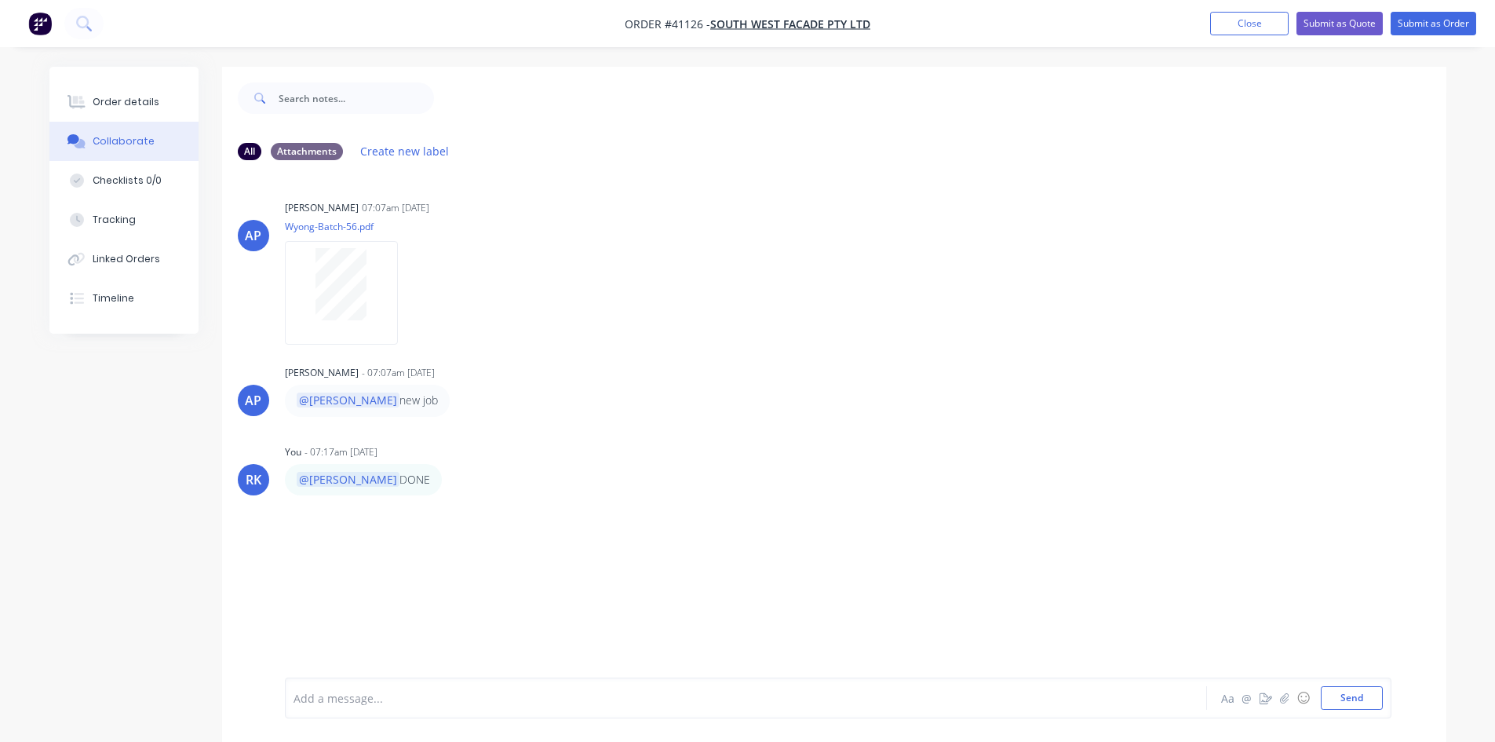
click at [884, 357] on div "AP [PERSON_NAME] 07:07am [DATE] Wyong-Batch-56.pdf Labels Download AP [PERSON_N…" at bounding box center [834, 425] width 1224 height 505
click at [1238, 24] on button "Close" at bounding box center [1249, 24] width 78 height 24
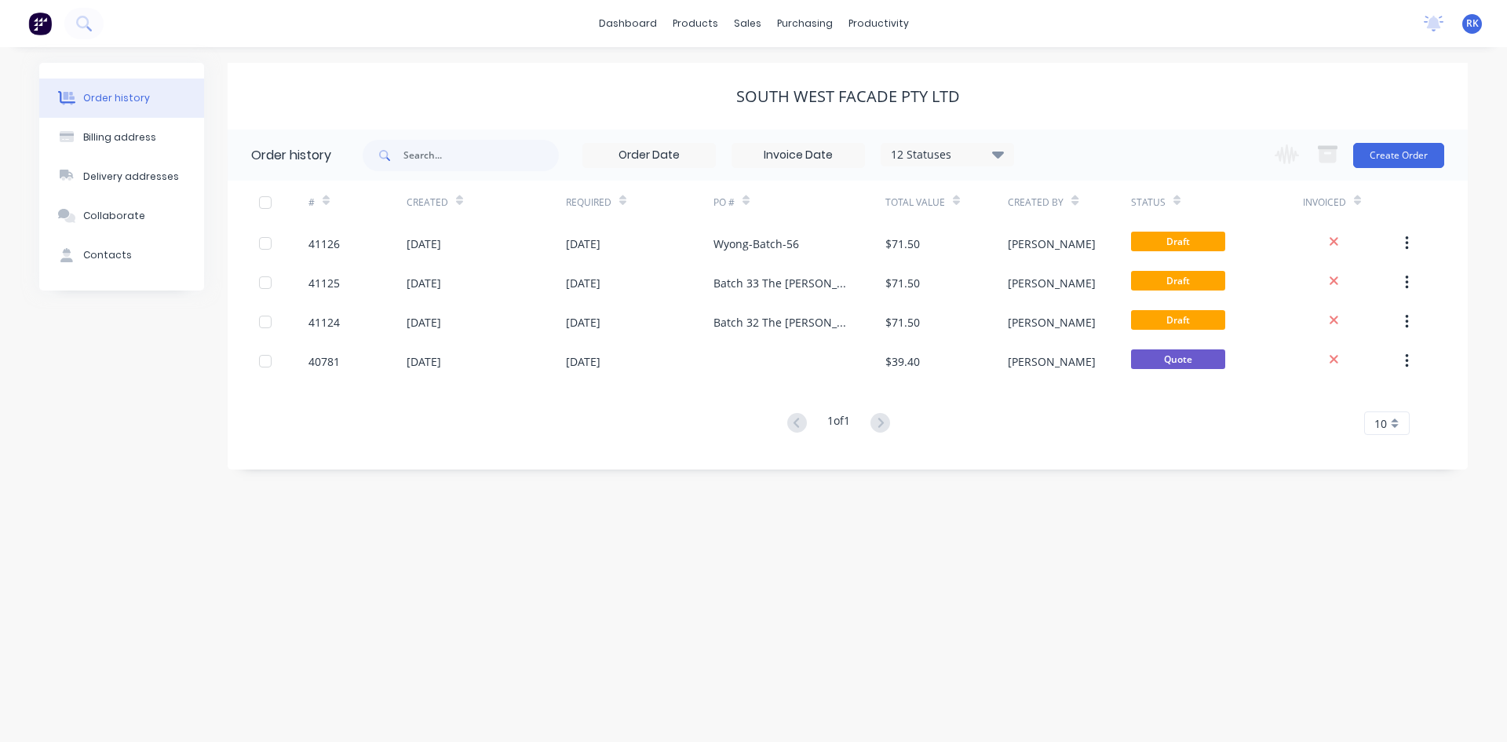
click at [1209, 45] on div "dashboard products sales purchasing productivity dashboard products Product Cat…" at bounding box center [753, 23] width 1507 height 47
click at [931, 530] on div "Order history Billing address Delivery addresses Collaborate Contacts South Wes…" at bounding box center [753, 394] width 1507 height 694
drag, startPoint x: 1434, startPoint y: 17, endPoint x: 785, endPoint y: 148, distance: 661.3
click at [1434, 17] on icon at bounding box center [1434, 22] width 14 height 13
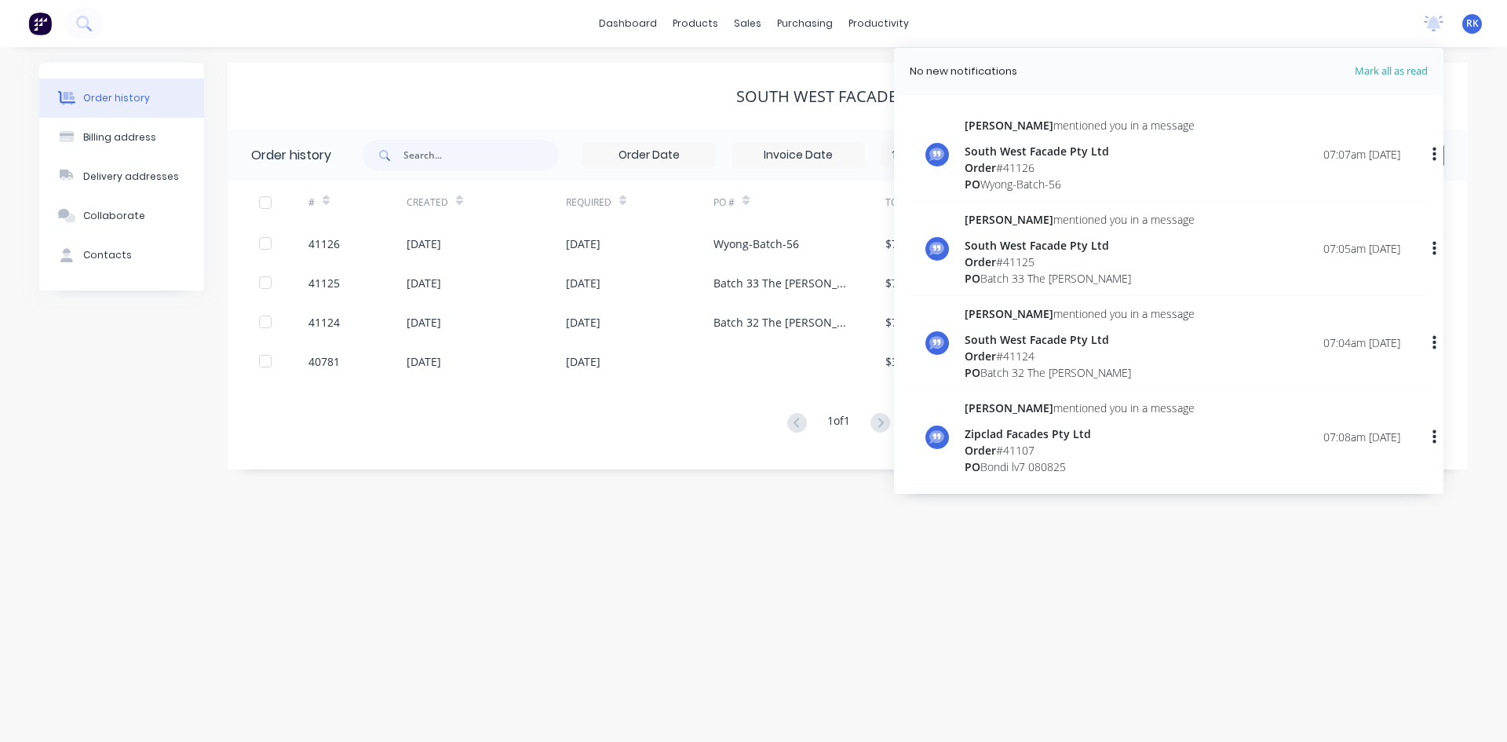
click at [1007, 161] on div "Order # 41126" at bounding box center [1079, 167] width 230 height 16
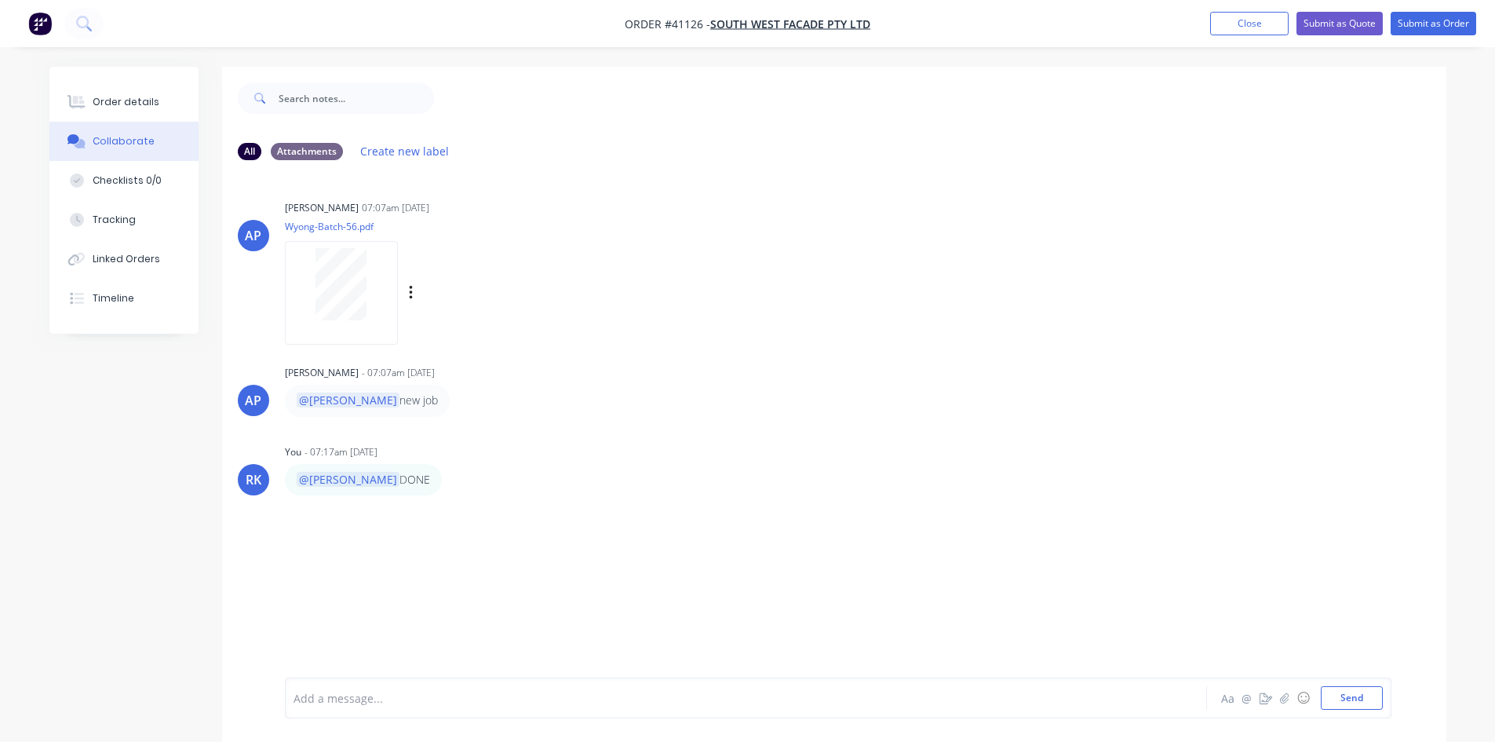
click at [311, 283] on div at bounding box center [341, 284] width 99 height 72
click at [1244, 14] on button "Close" at bounding box center [1249, 24] width 78 height 24
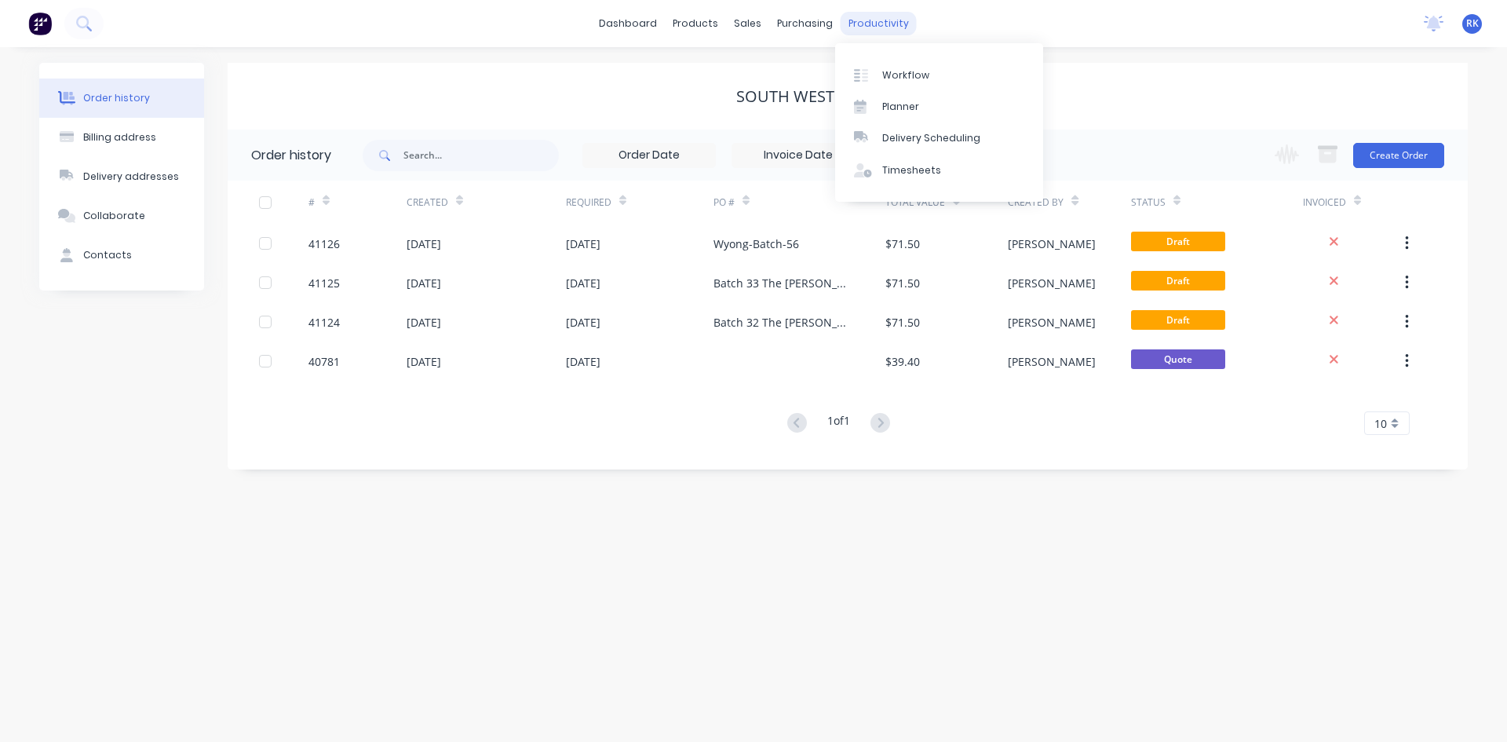
click at [884, 20] on div "productivity" at bounding box center [878, 24] width 76 height 24
click at [905, 105] on div "Planner" at bounding box center [900, 107] width 37 height 14
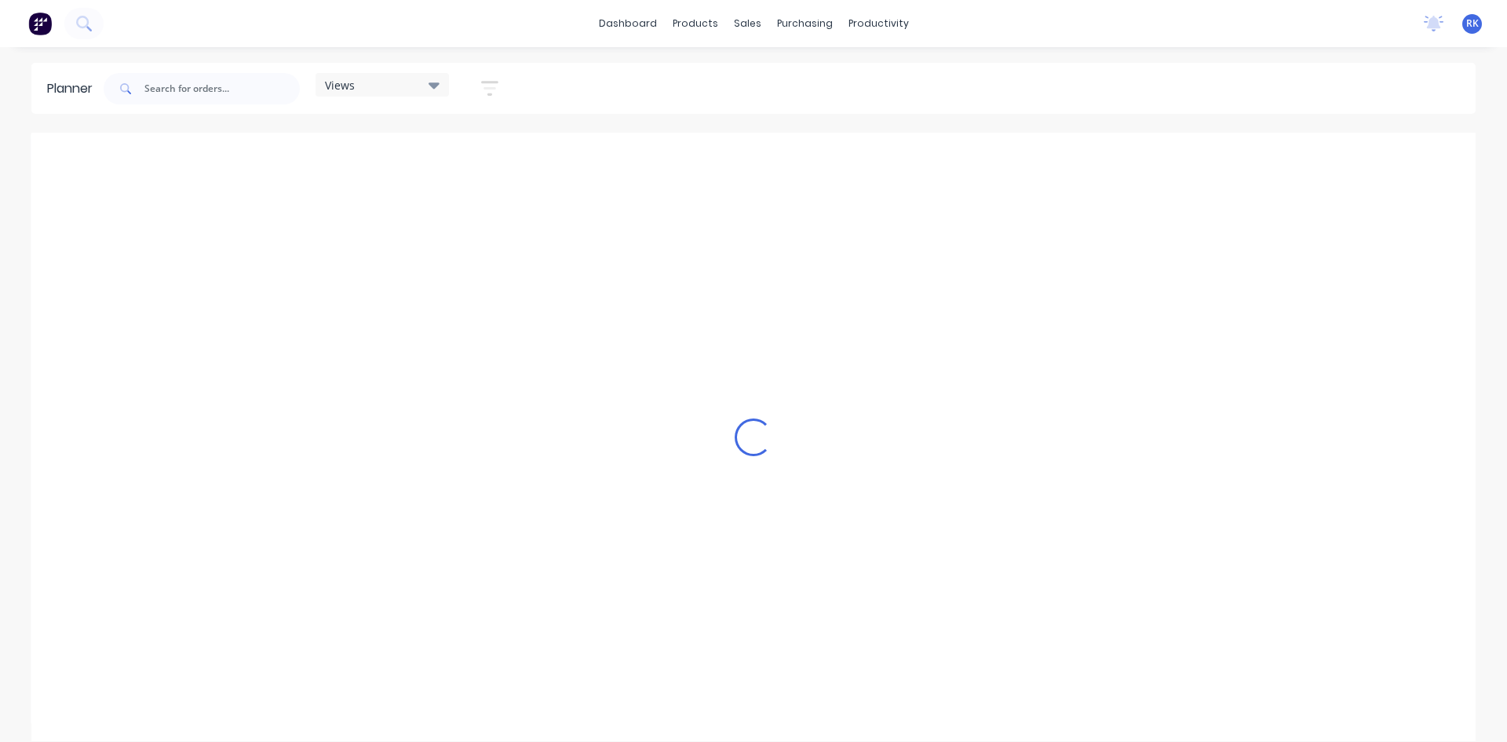
scroll to position [0, 1758]
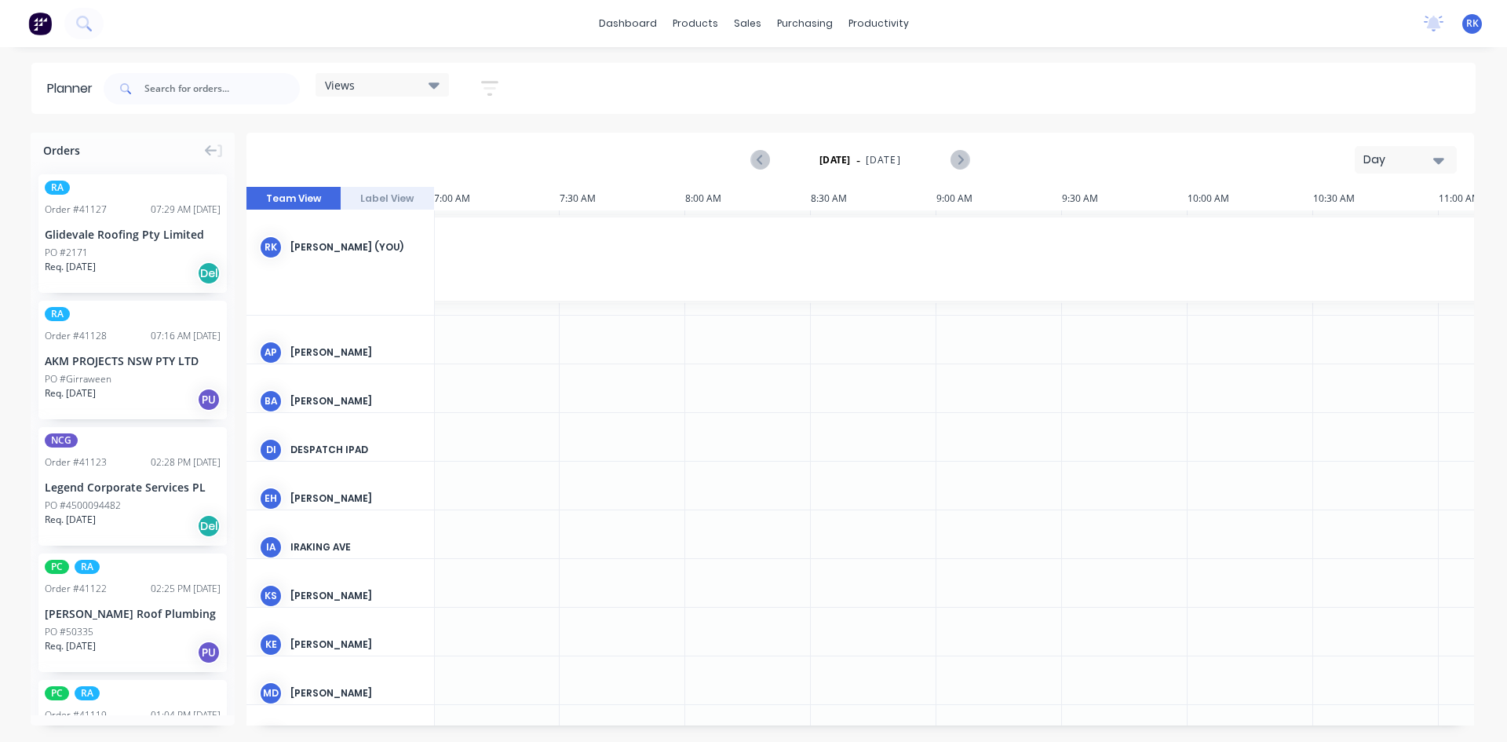
click at [1393, 160] on div "Day" at bounding box center [1399, 159] width 72 height 16
click at [1368, 227] on div "Week" at bounding box center [1376, 232] width 155 height 31
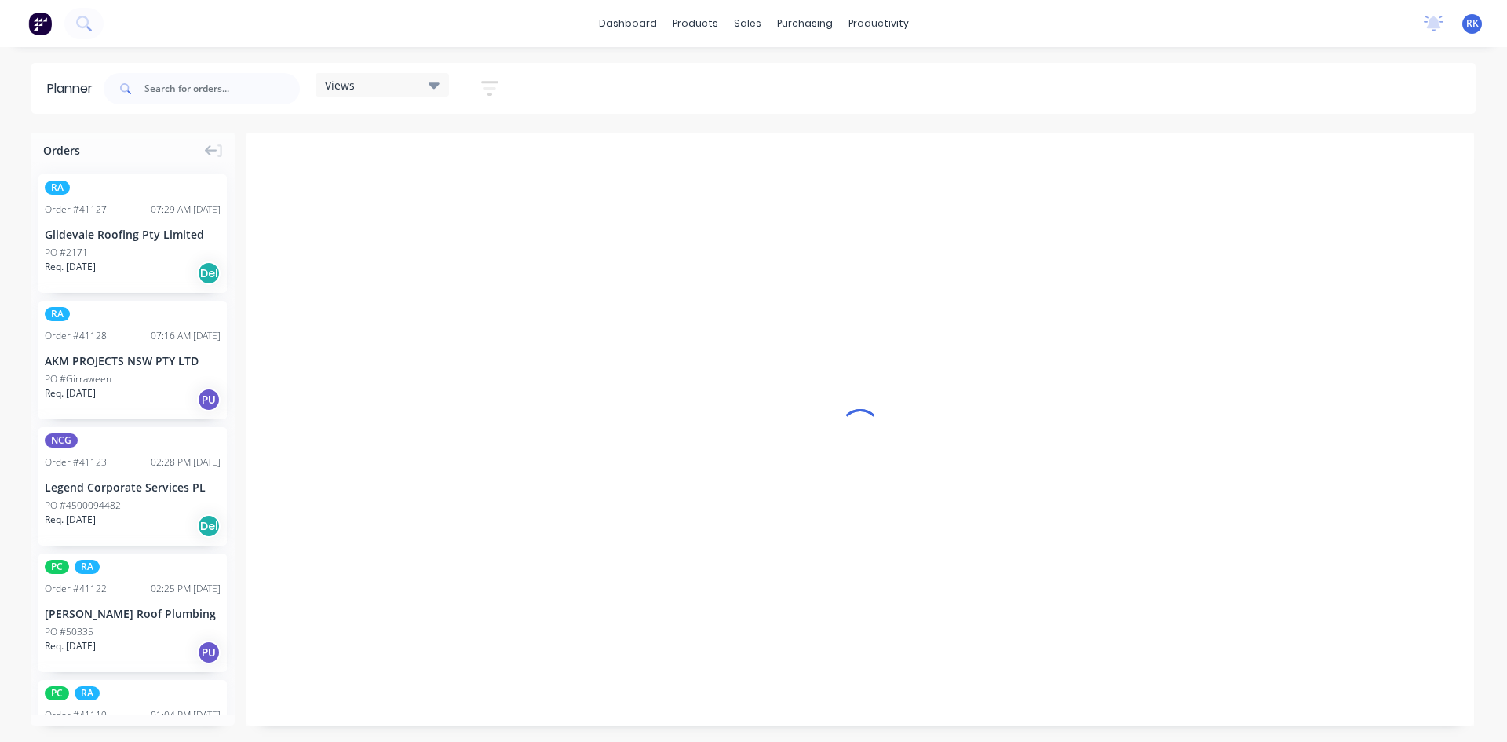
scroll to position [0, 1]
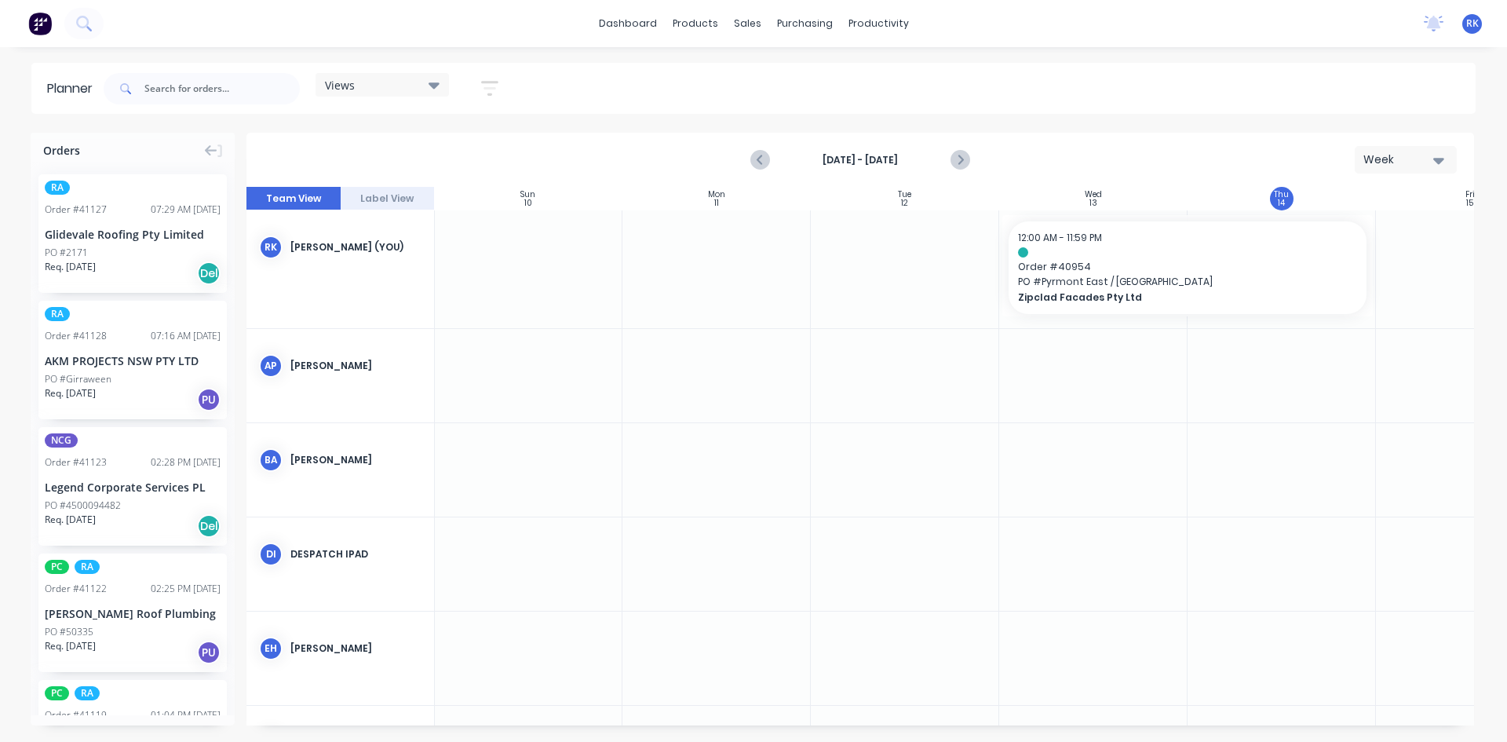
click at [417, 82] on div "Views" at bounding box center [382, 85] width 115 height 14
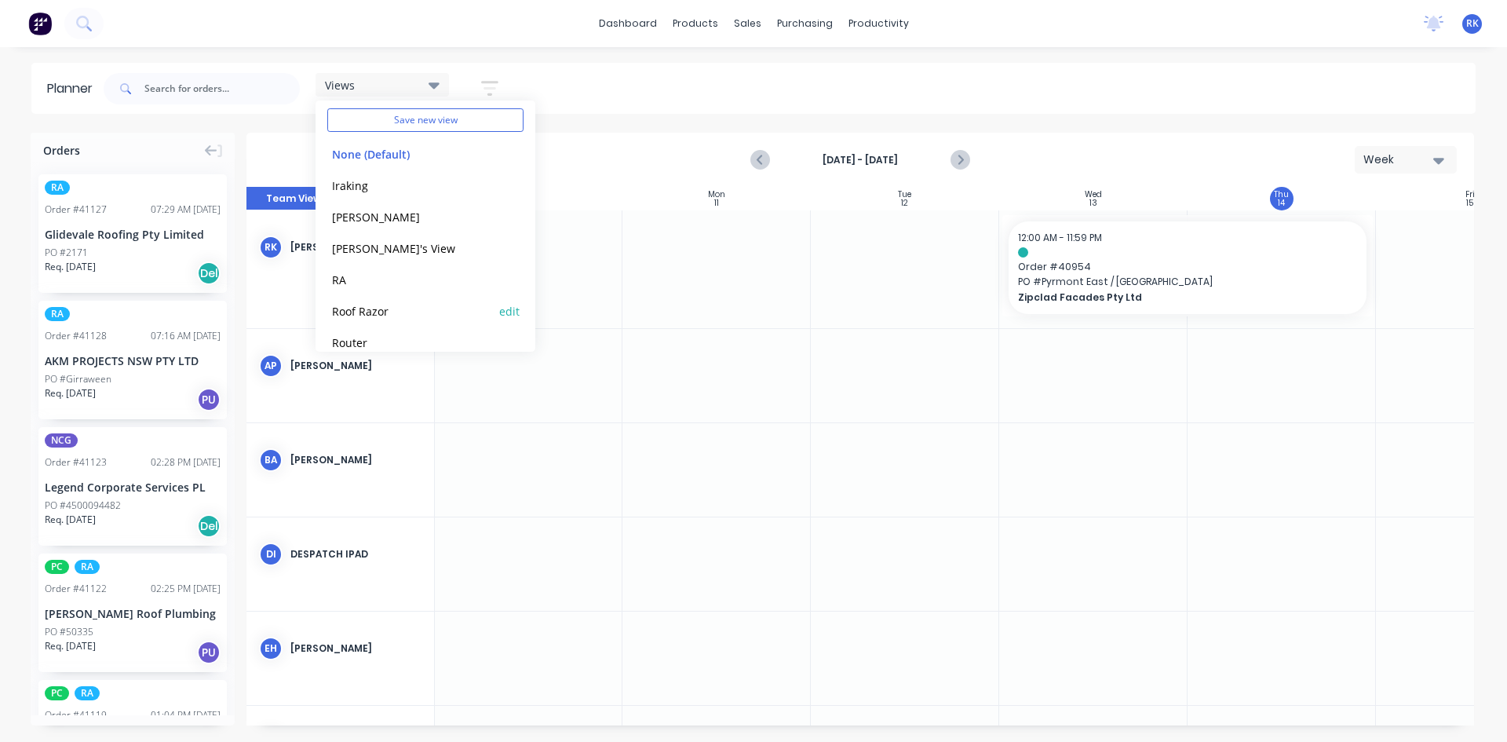
scroll to position [97, 0]
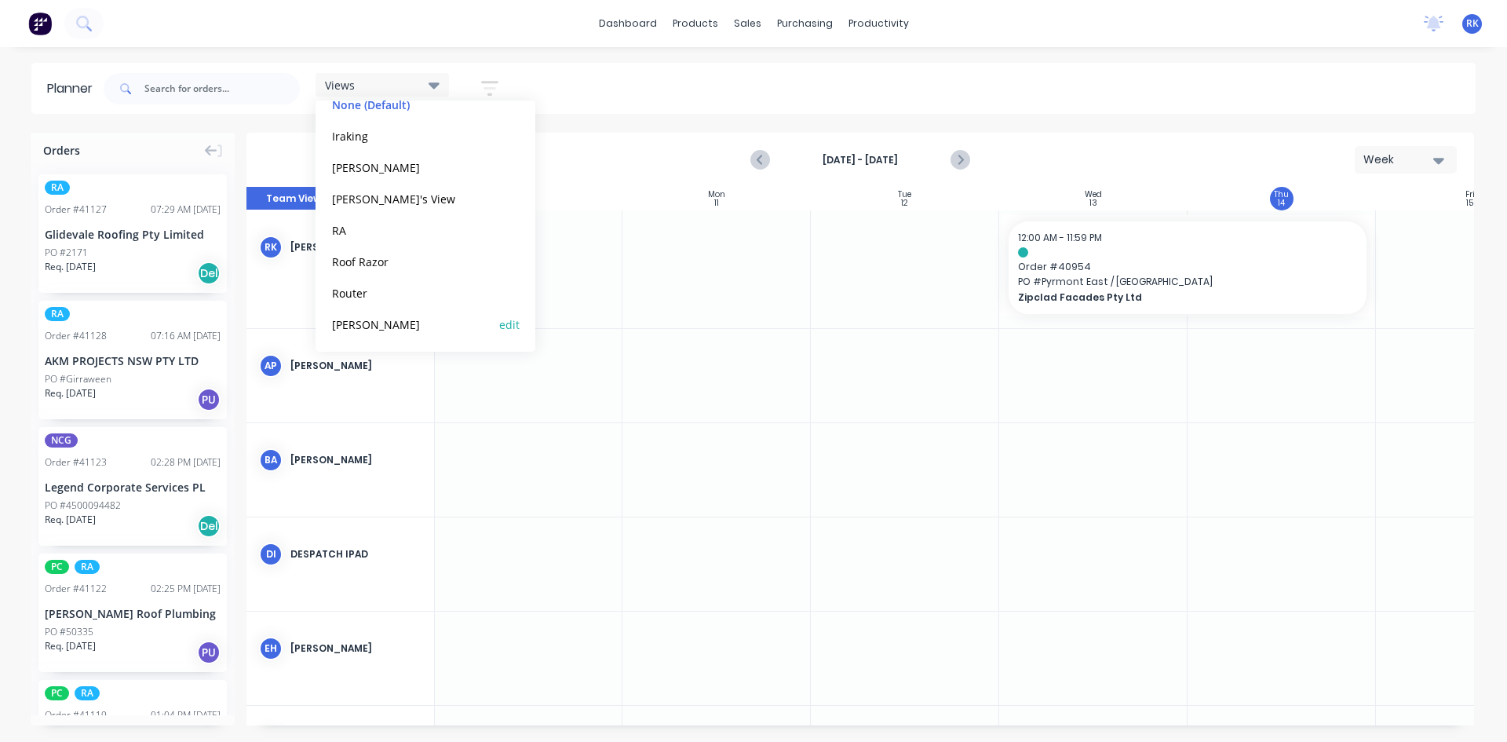
click at [345, 325] on button "[PERSON_NAME]" at bounding box center [410, 324] width 167 height 18
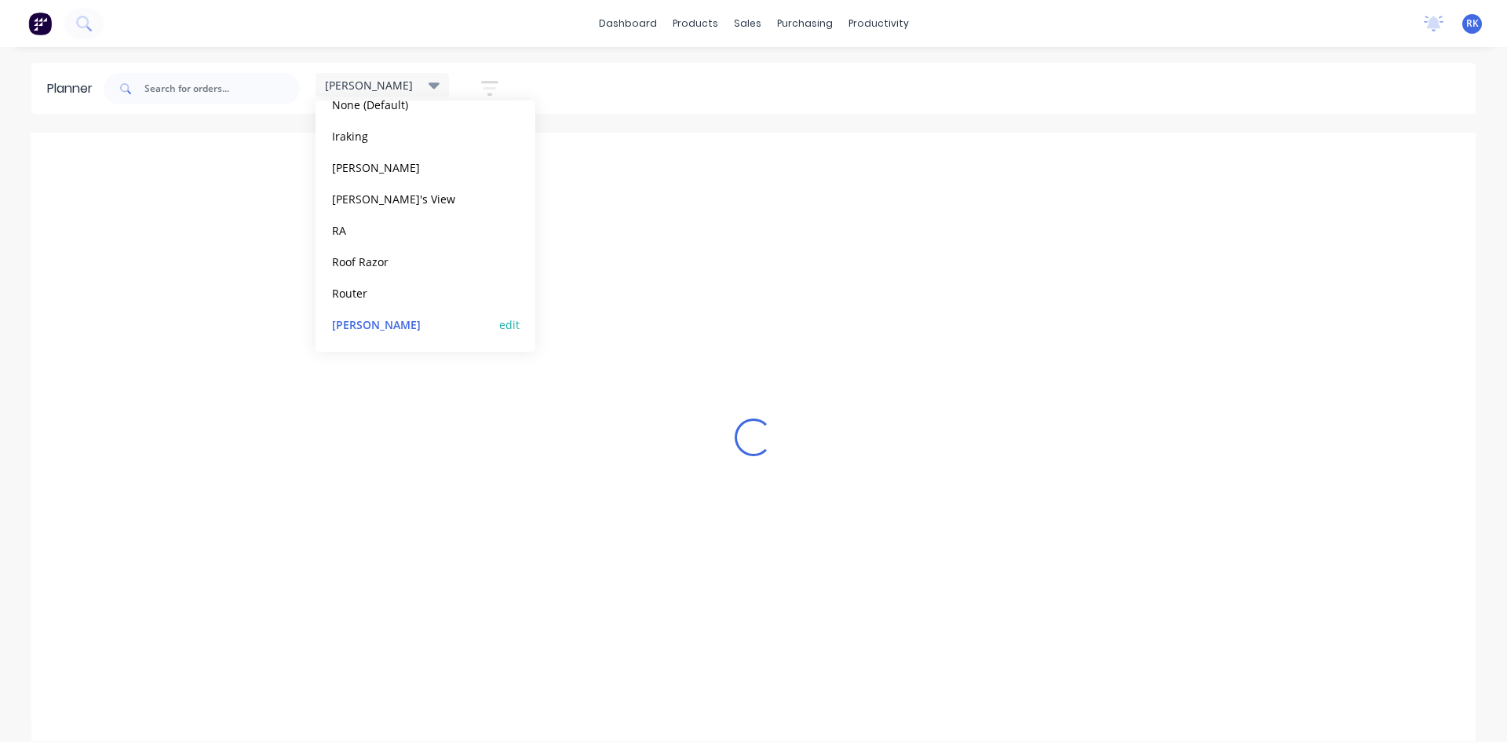
scroll to position [0, 279]
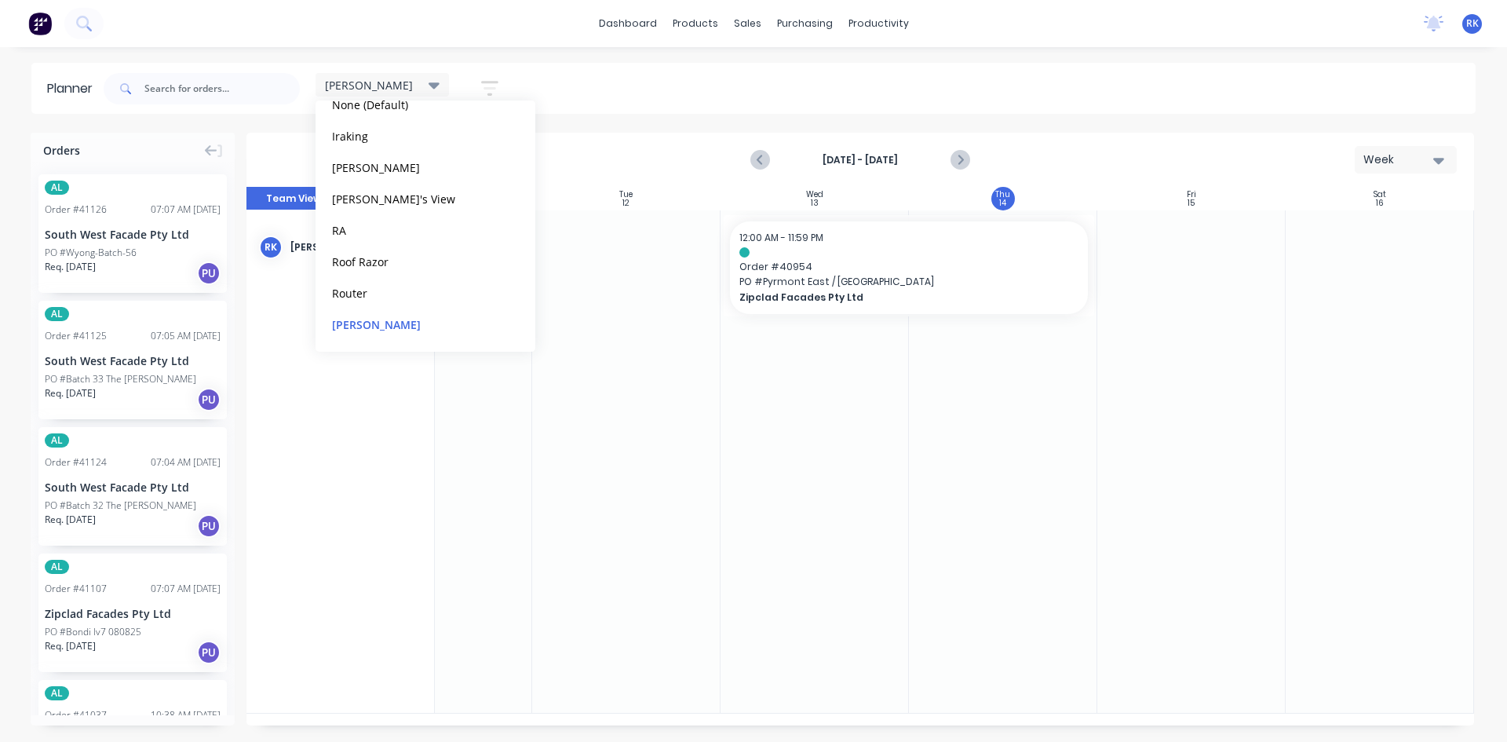
click at [871, 480] on div at bounding box center [814, 461] width 188 height 502
click at [759, 162] on icon "Previous page" at bounding box center [760, 160] width 19 height 19
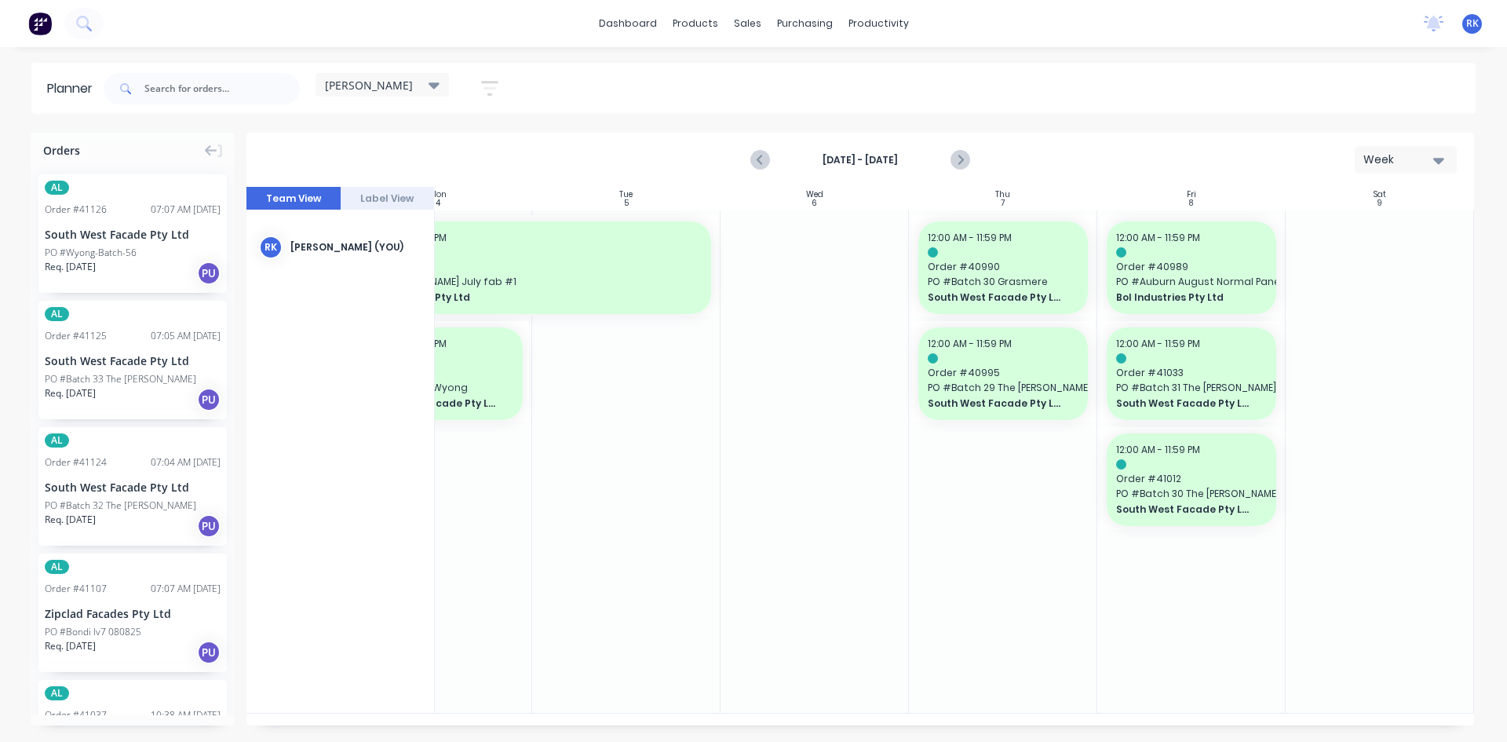
drag, startPoint x: 872, startPoint y: 727, endPoint x: 994, endPoint y: 714, distance: 123.1
click at [994, 714] on div "Orders AL Order # 41126 07:07 AM [DATE] South West Facade Pty Ltd PO #Wyong-Bat…" at bounding box center [753, 437] width 1507 height 608
click at [960, 159] on icon "Next page" at bounding box center [959, 160] width 7 height 13
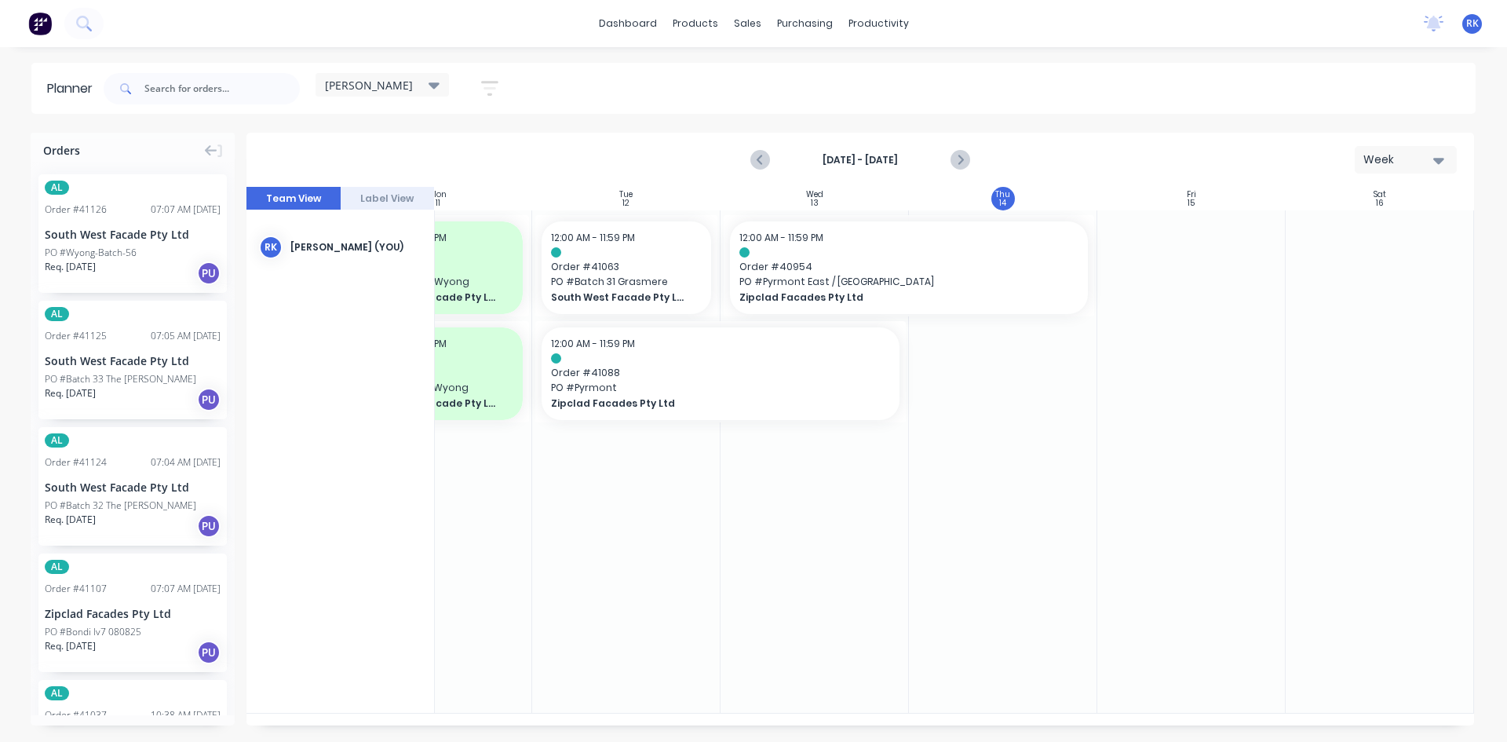
click at [626, 543] on div at bounding box center [626, 461] width 188 height 502
click at [623, 282] on span "PO # Batch 31 Grasmere" at bounding box center [626, 282] width 151 height 14
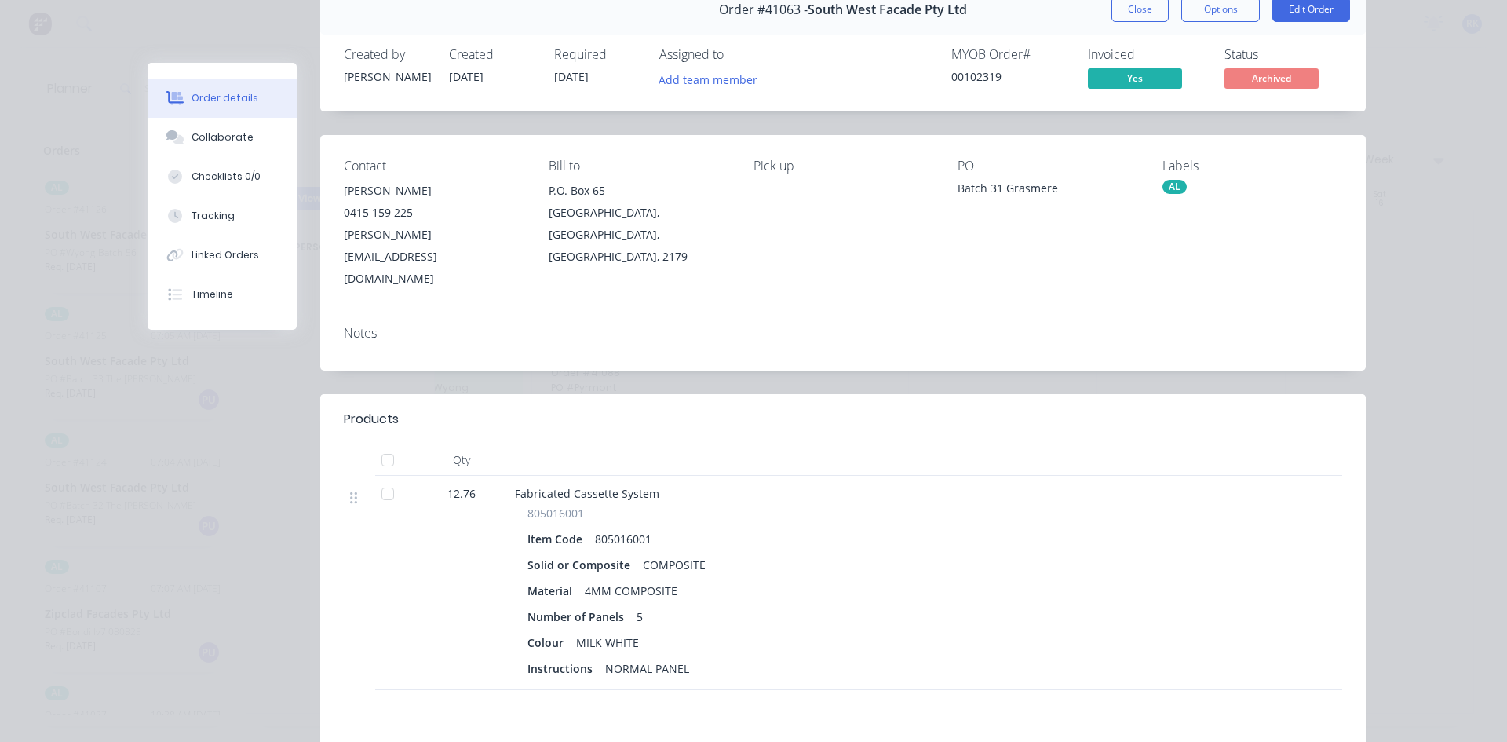
scroll to position [78, 0]
click at [1120, 6] on button "Close" at bounding box center [1139, 8] width 57 height 25
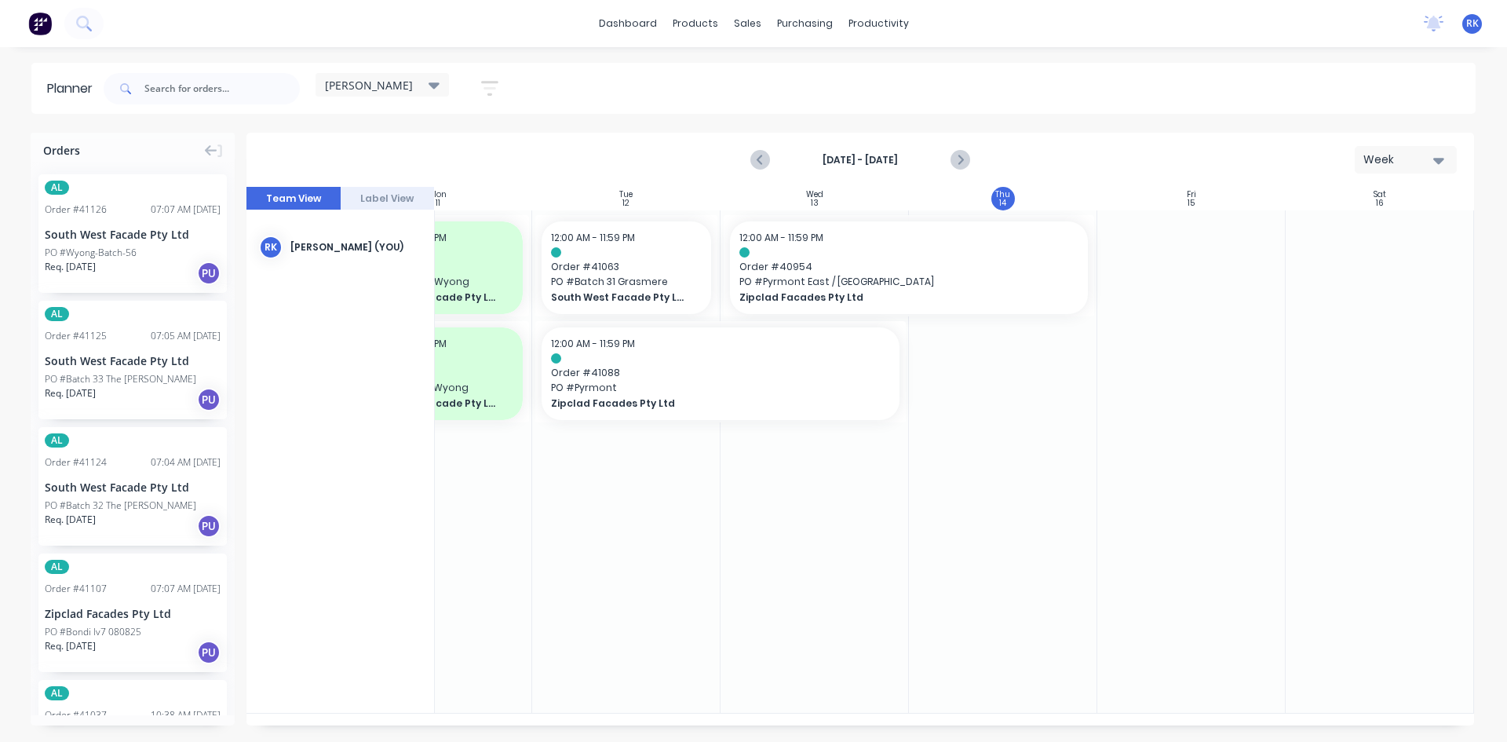
click at [831, 575] on div at bounding box center [814, 461] width 188 height 502
click at [606, 397] on span "Zipclad Facades Pty Ltd" at bounding box center [703, 403] width 305 height 14
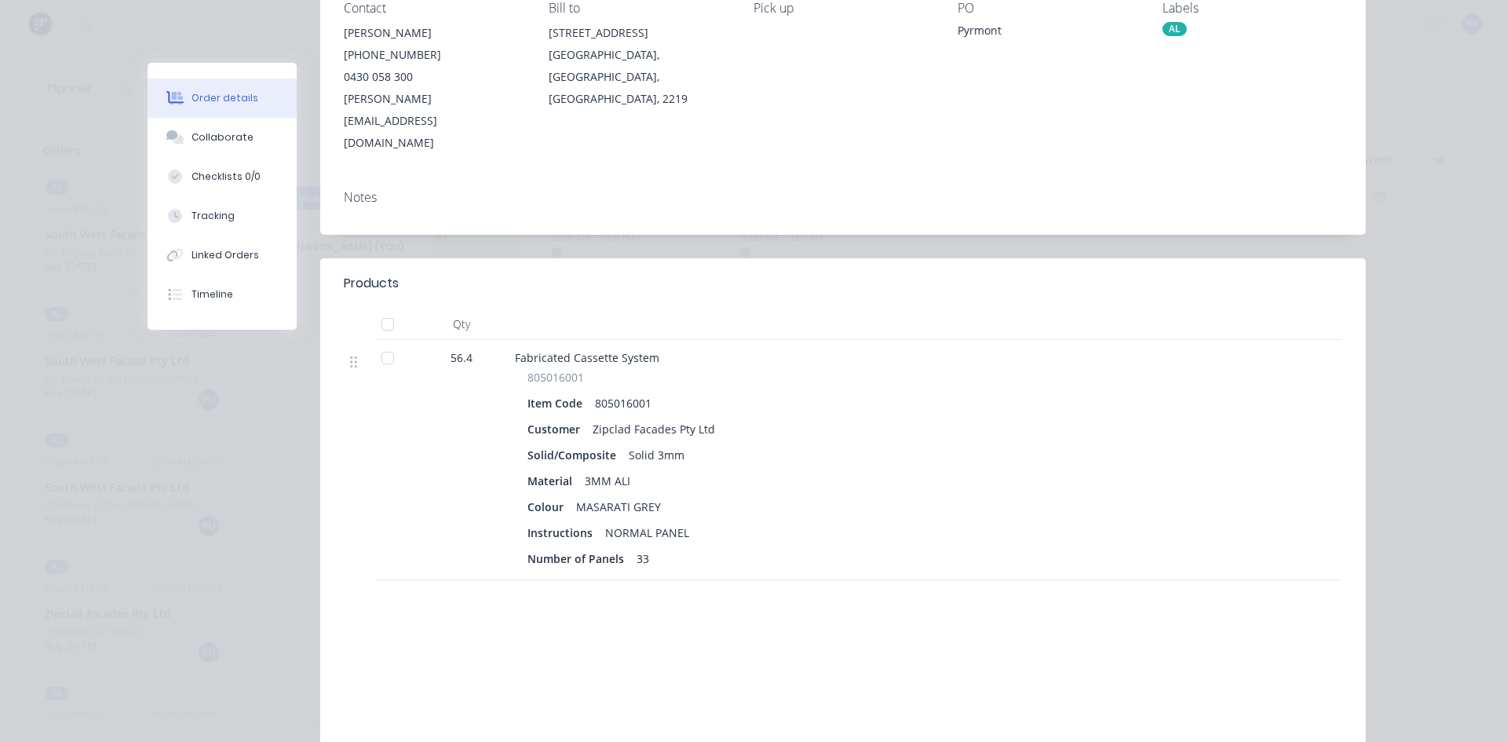
scroll to position [0, 0]
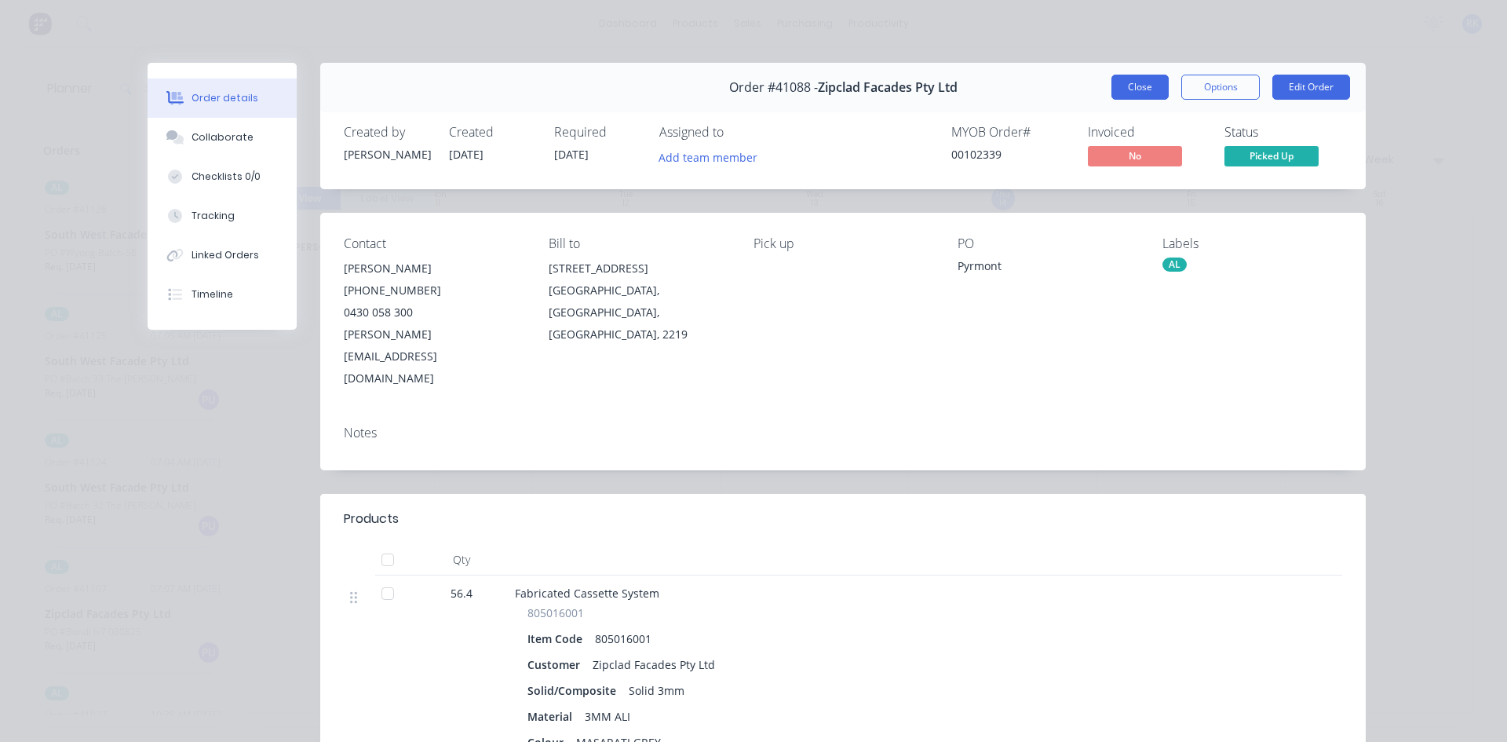
click at [1129, 87] on button "Close" at bounding box center [1139, 87] width 57 height 25
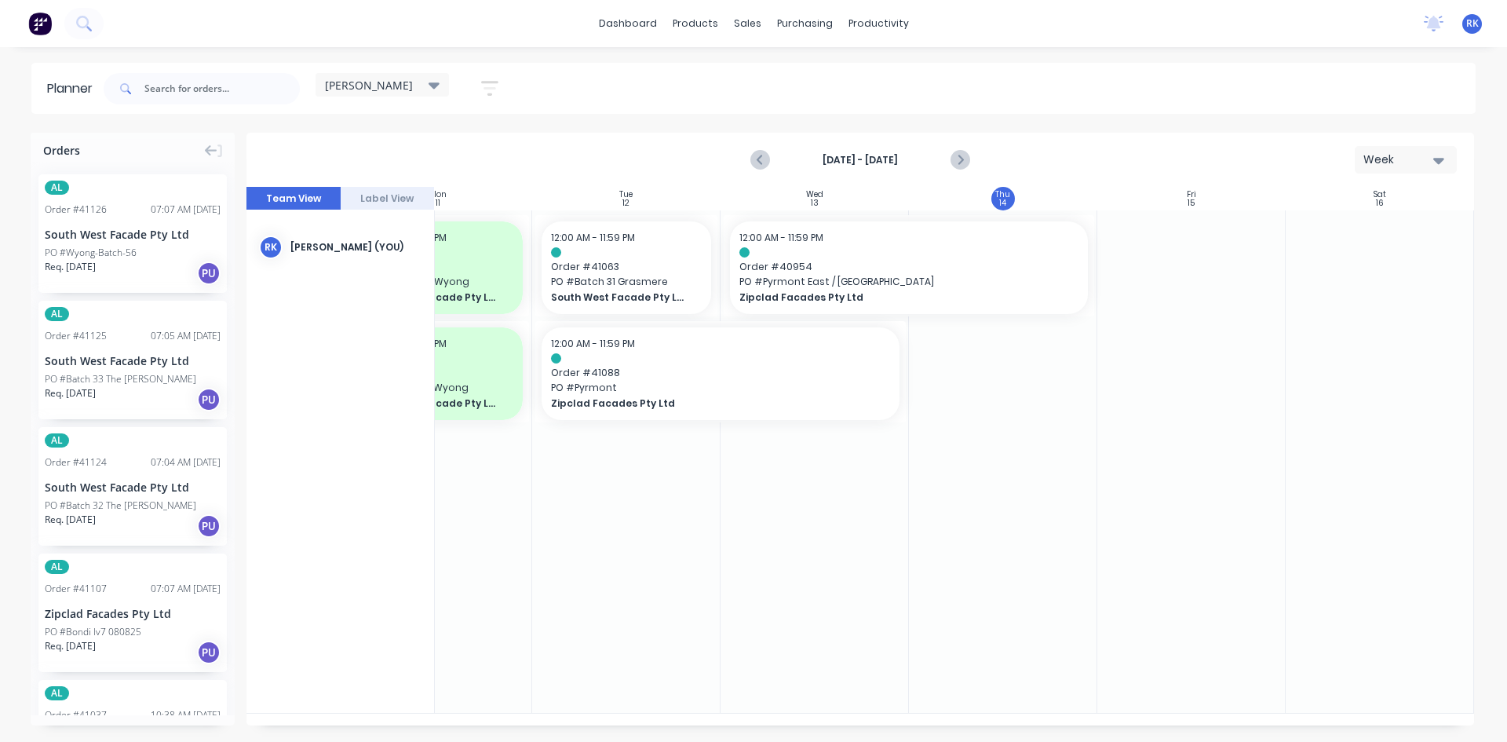
click at [1048, 545] on div at bounding box center [1003, 461] width 188 height 502
drag, startPoint x: 793, startPoint y: 267, endPoint x: 1157, endPoint y: 295, distance: 364.4
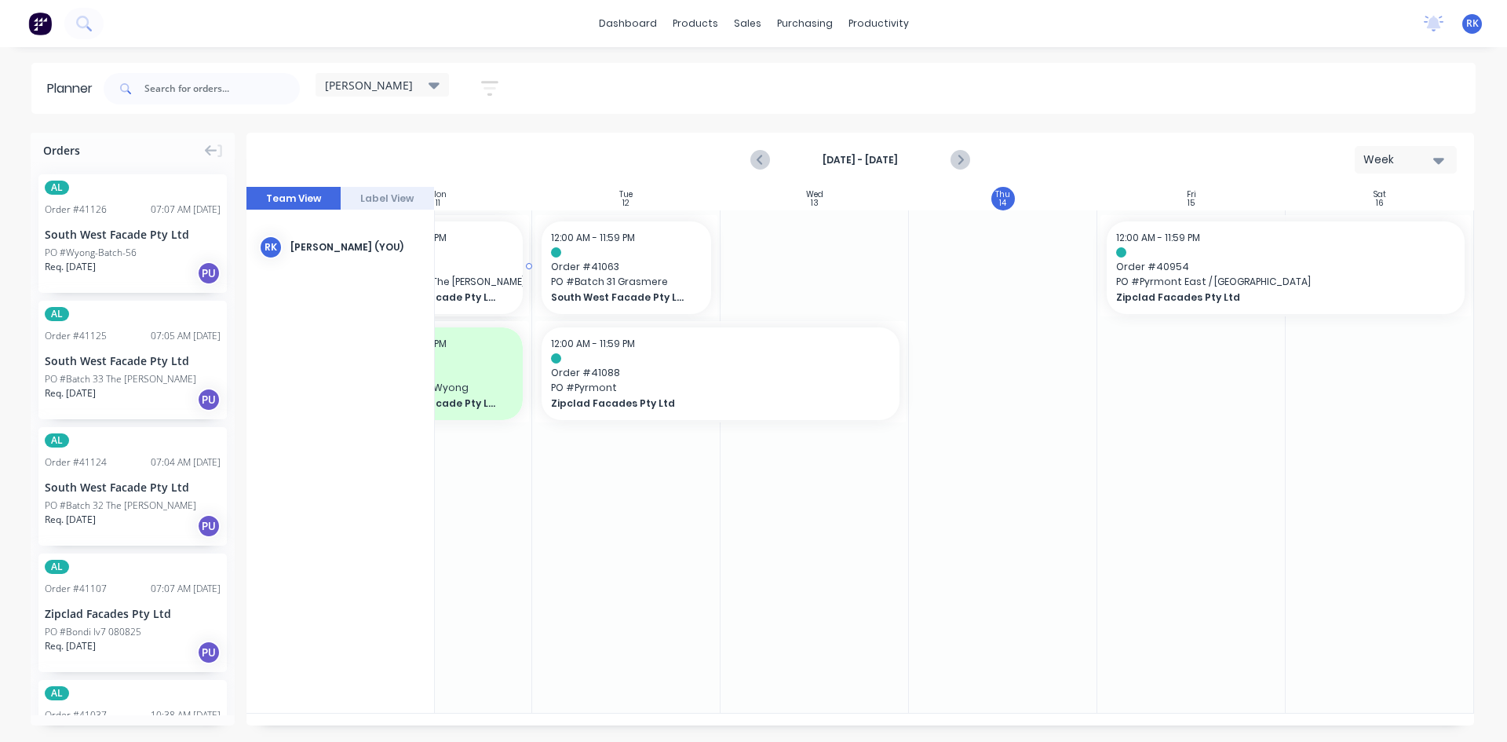
scroll to position [0, 275]
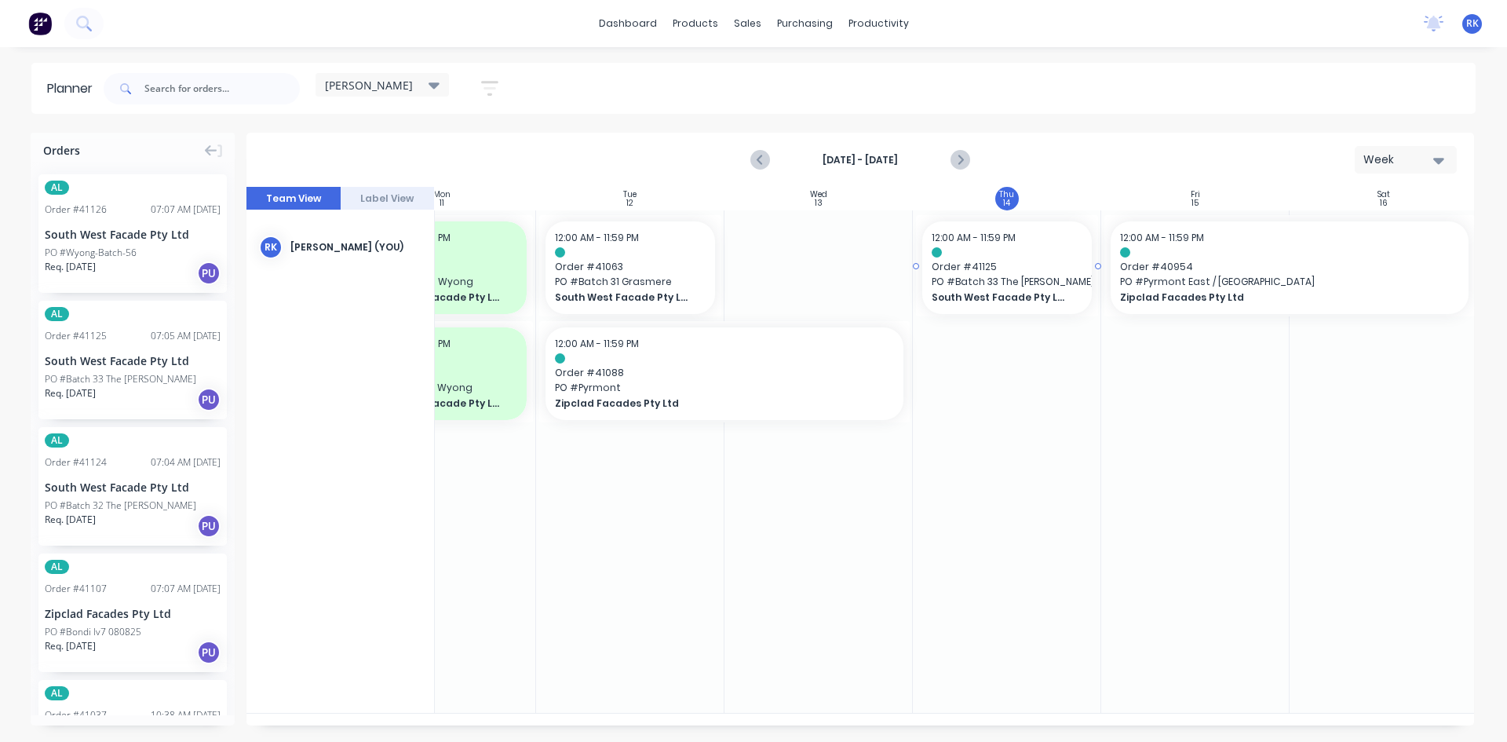
drag, startPoint x: 96, startPoint y: 367, endPoint x: 1005, endPoint y: 372, distance: 909.5
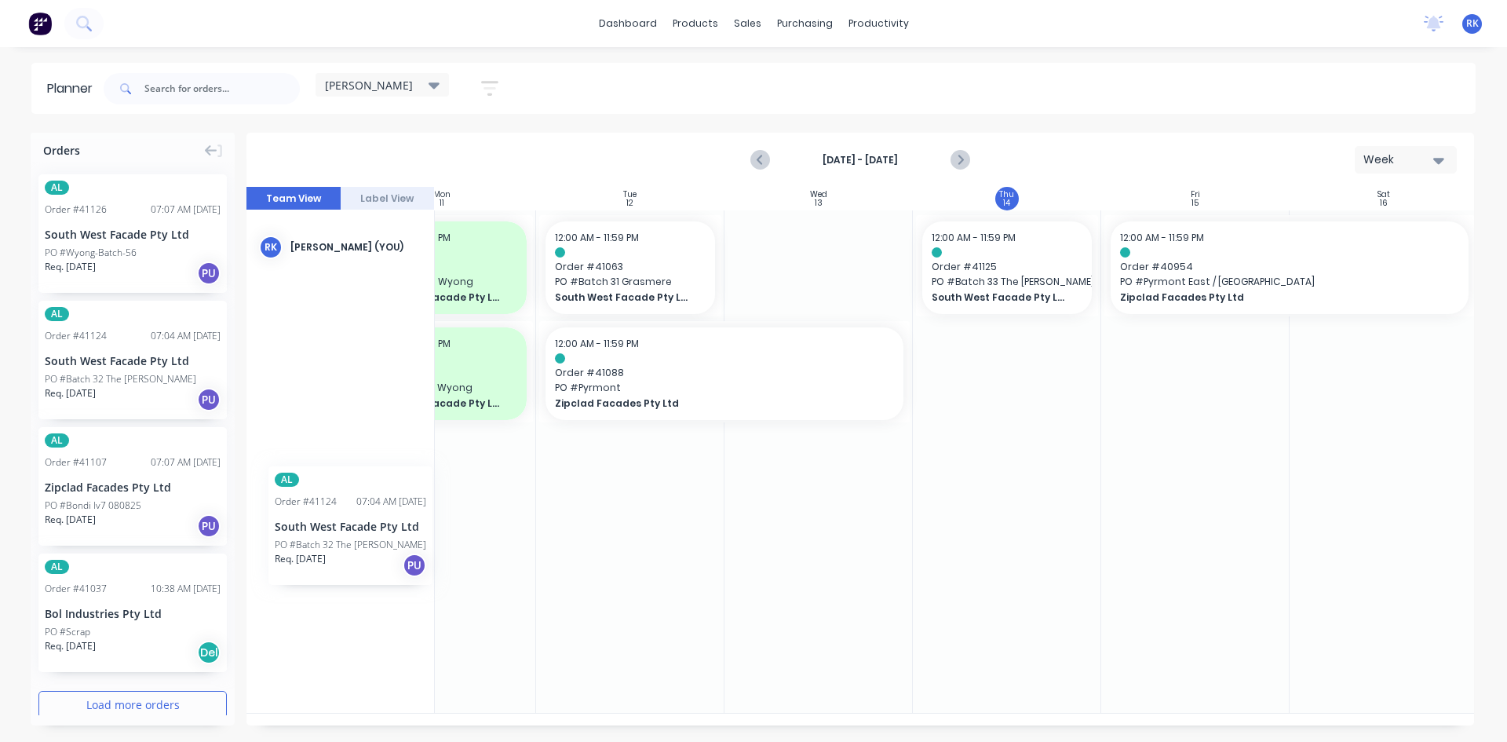
scroll to position [0, 271]
drag, startPoint x: 107, startPoint y: 372, endPoint x: 922, endPoint y: 548, distance: 834.0
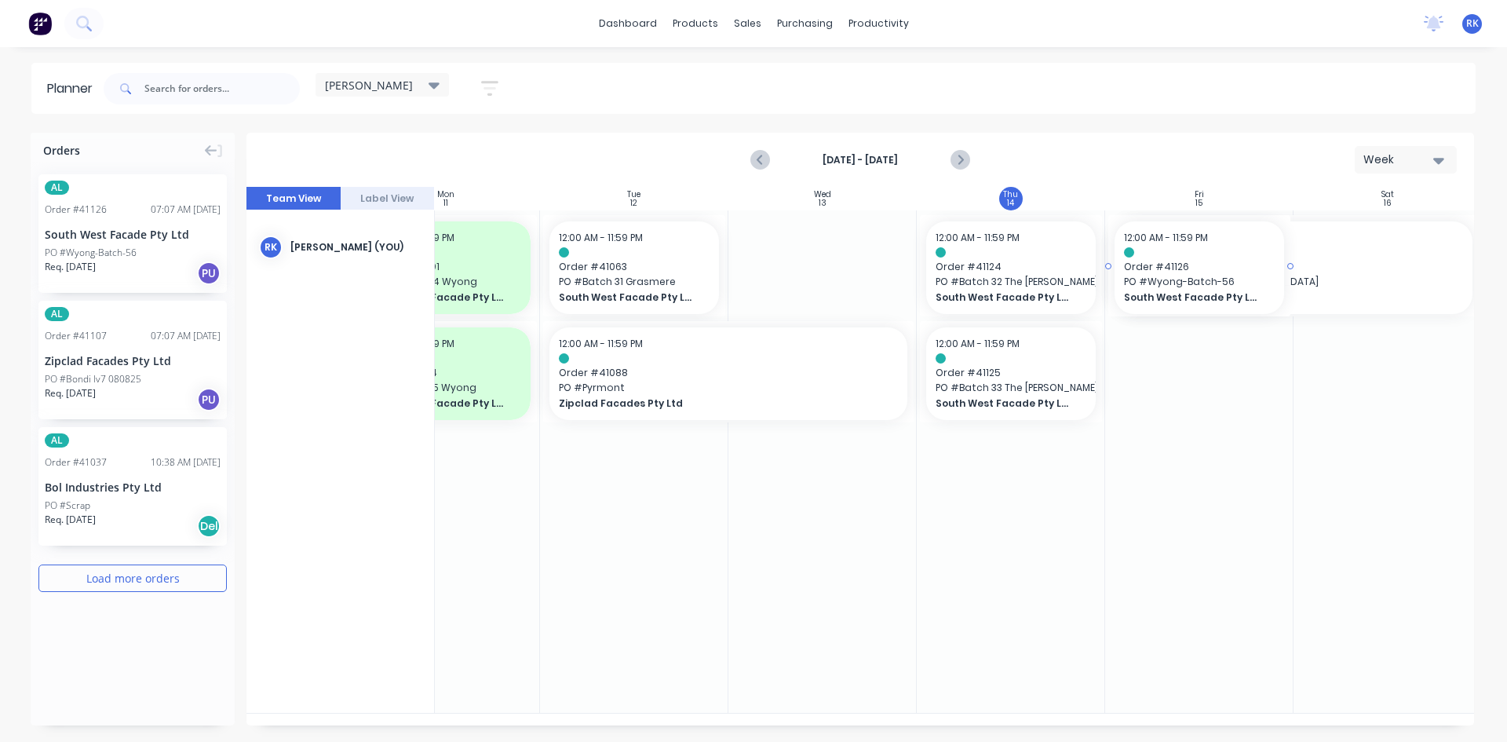
drag, startPoint x: 111, startPoint y: 243, endPoint x: 1252, endPoint y: 680, distance: 1221.0
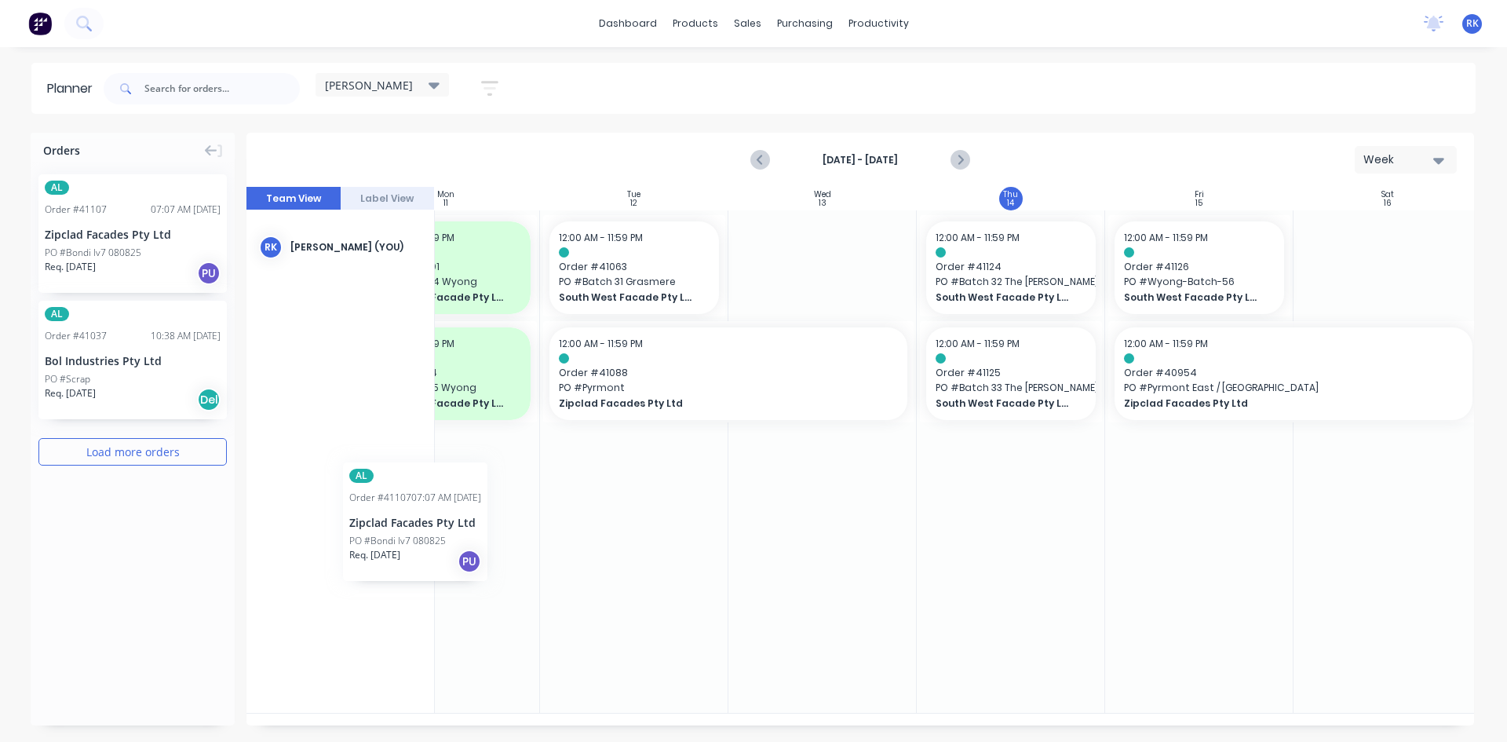
scroll to position [0, 268]
drag, startPoint x: 88, startPoint y: 245, endPoint x: 933, endPoint y: 663, distance: 942.9
